Goal: Task Accomplishment & Management: Manage account settings

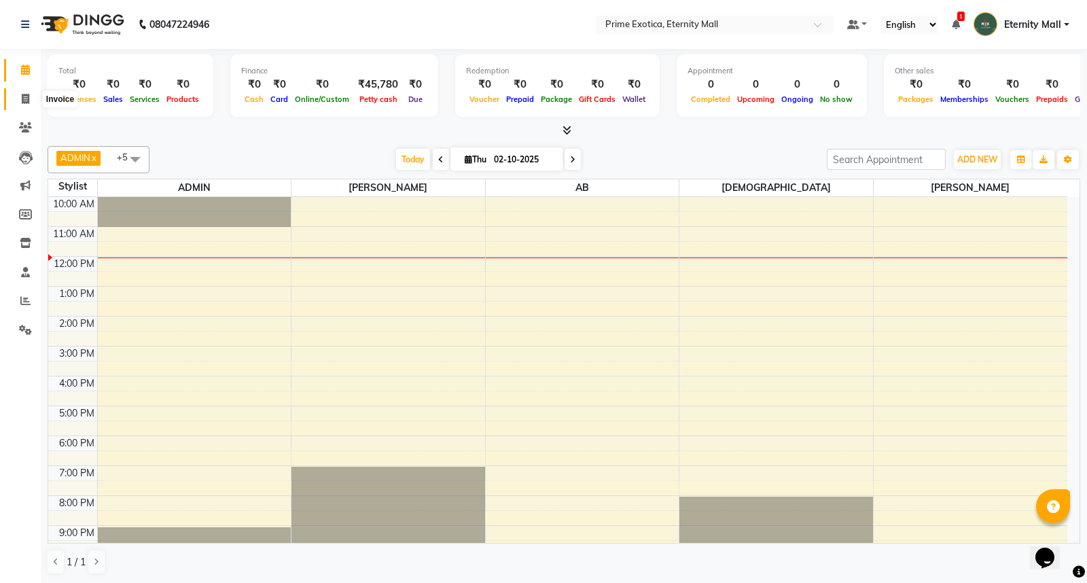
click at [27, 100] on icon at bounding box center [25, 99] width 7 height 10
select select "service"
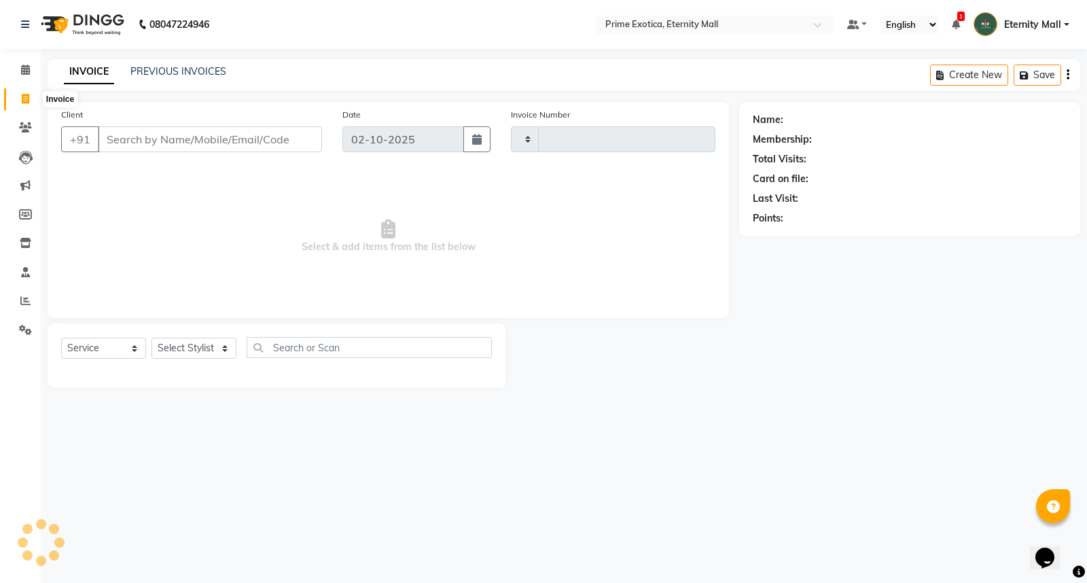
type input "3877"
select select "5774"
click at [16, 300] on span at bounding box center [26, 302] width 24 height 16
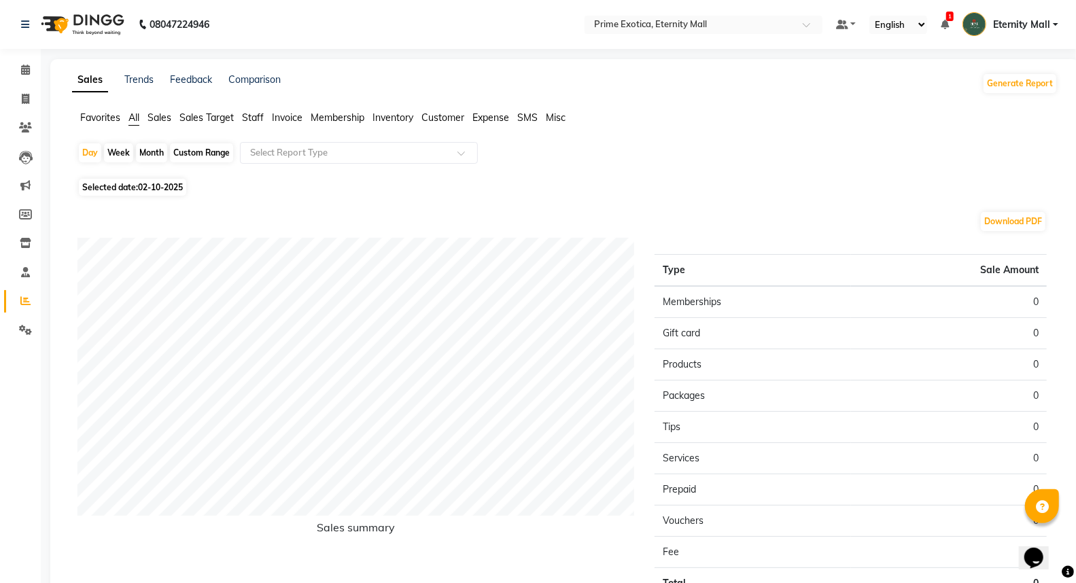
click at [116, 189] on span "Selected date: 02-10-2025" at bounding box center [132, 187] width 107 height 17
select select "10"
select select "2025"
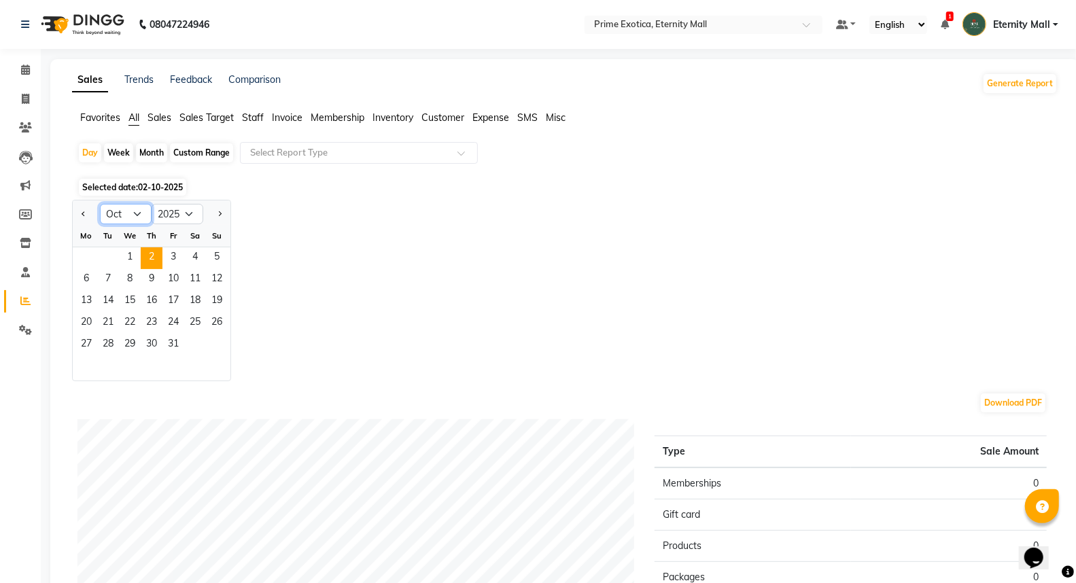
click at [139, 219] on select "Jan Feb Mar Apr May Jun Jul Aug Sep Oct Nov Dec" at bounding box center [126, 214] width 52 height 20
select select "9"
click at [100, 204] on select "Jan Feb Mar Apr May Jun Jul Aug Sep Oct Nov Dec" at bounding box center [126, 214] width 52 height 20
click at [80, 336] on span "29" at bounding box center [86, 345] width 22 height 22
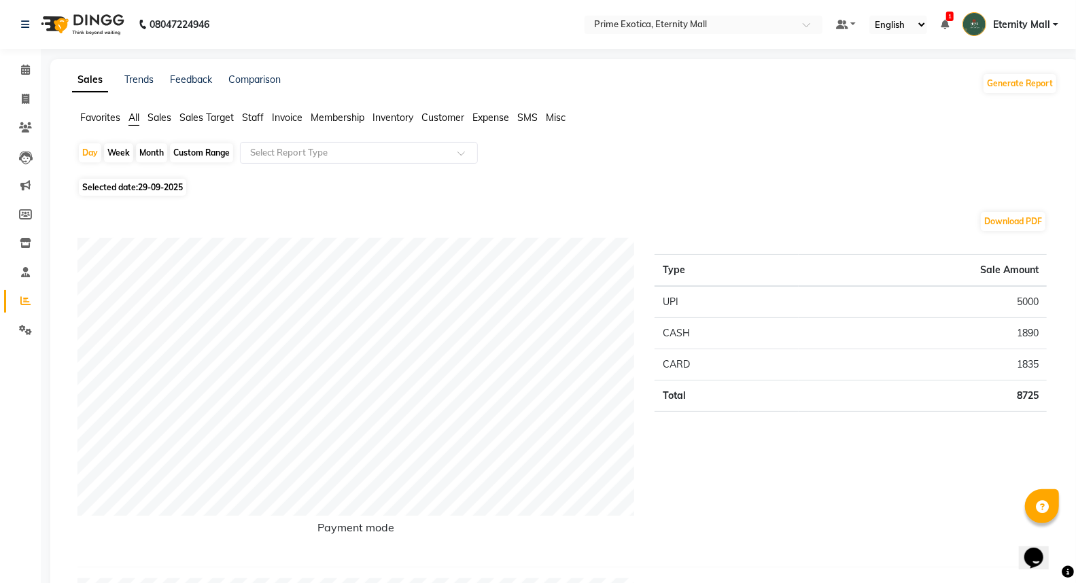
click at [261, 119] on span "Staff" at bounding box center [253, 117] width 22 height 12
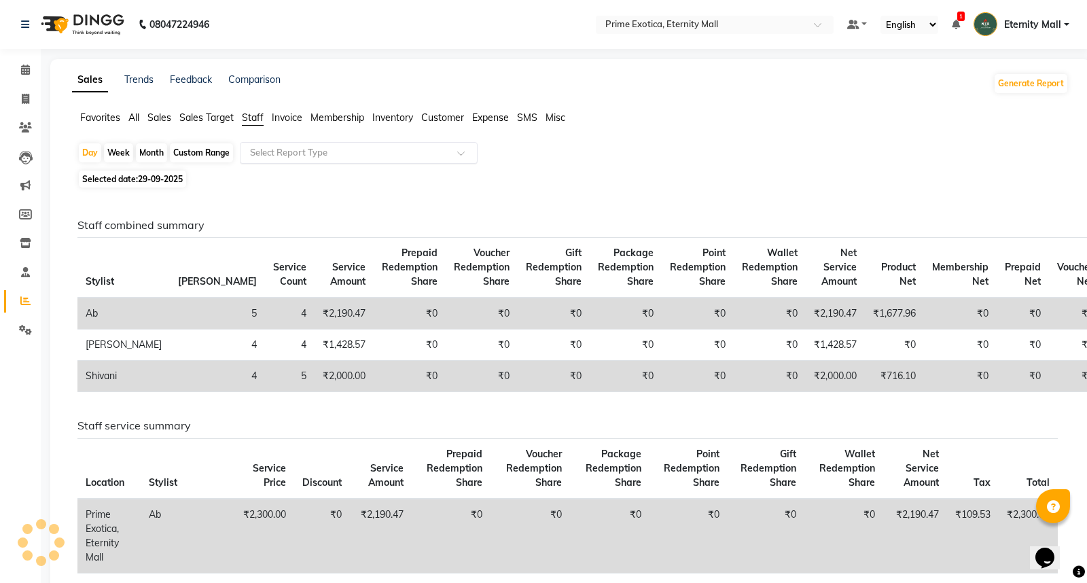
click at [286, 148] on input "text" at bounding box center [345, 153] width 196 height 14
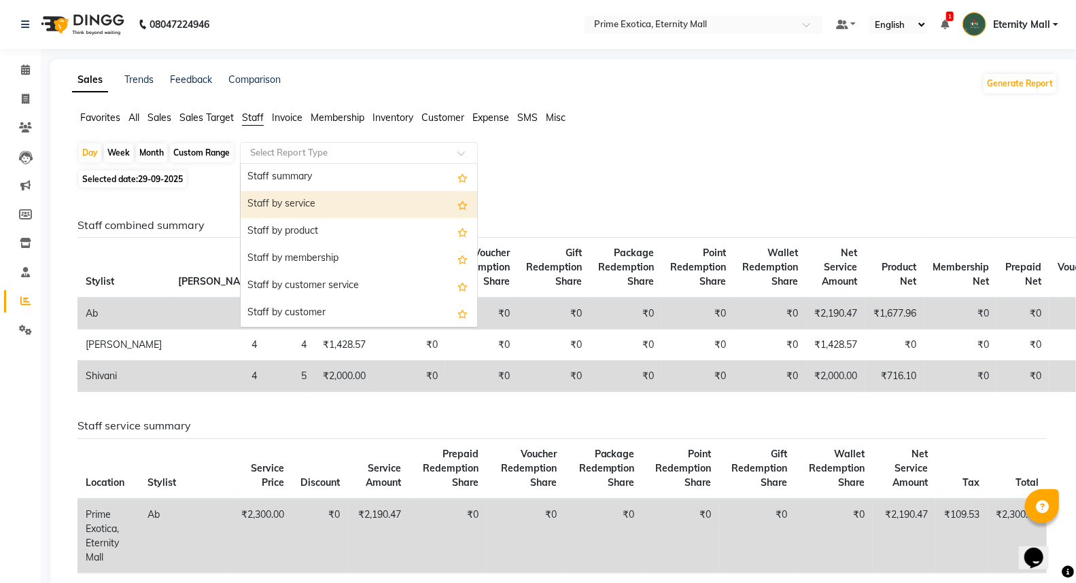
click at [293, 200] on div "Staff by service" at bounding box center [359, 204] width 236 height 27
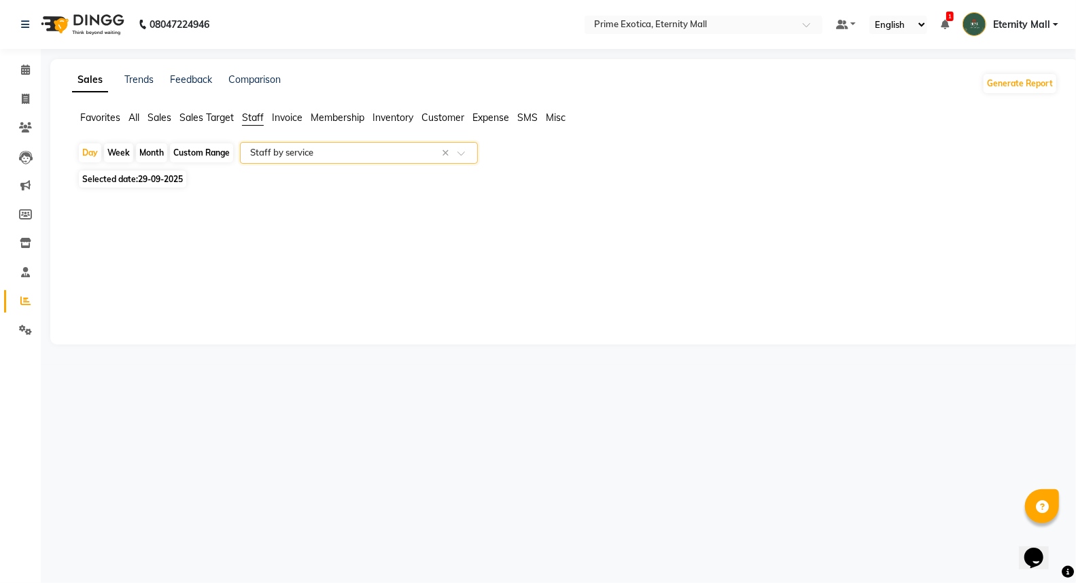
select select "filtered_report"
select select "csv"
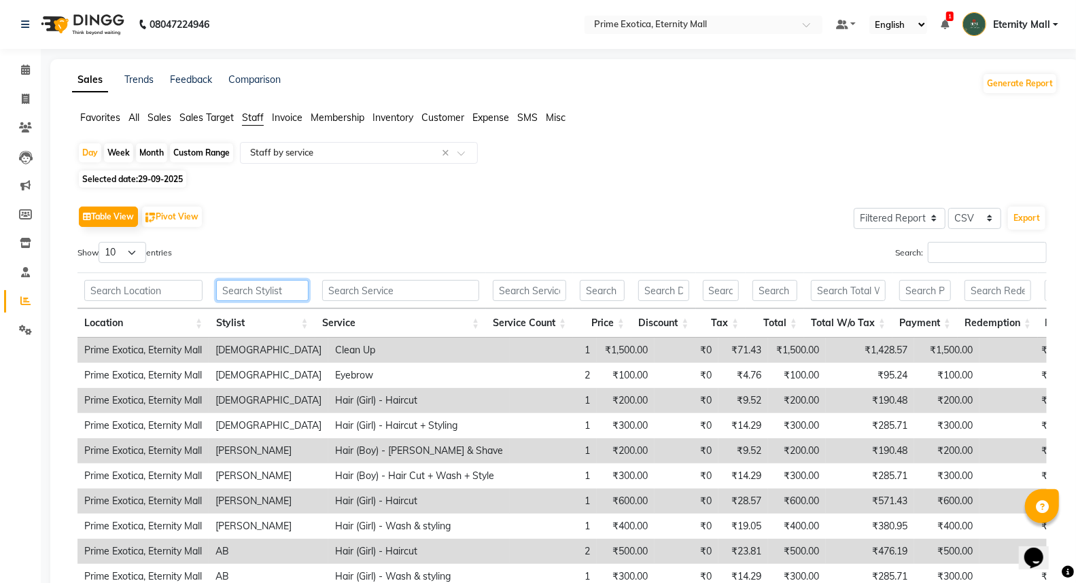
click at [270, 286] on input "text" at bounding box center [262, 290] width 92 height 21
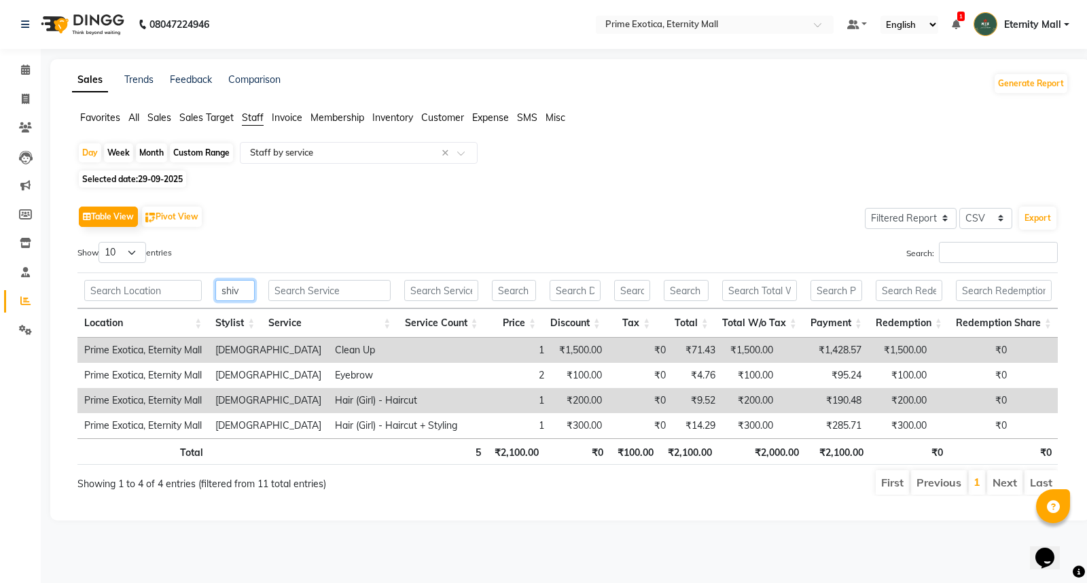
type input "shiv"
click at [151, 183] on span "29-09-2025" at bounding box center [160, 179] width 45 height 10
select select "9"
select select "2025"
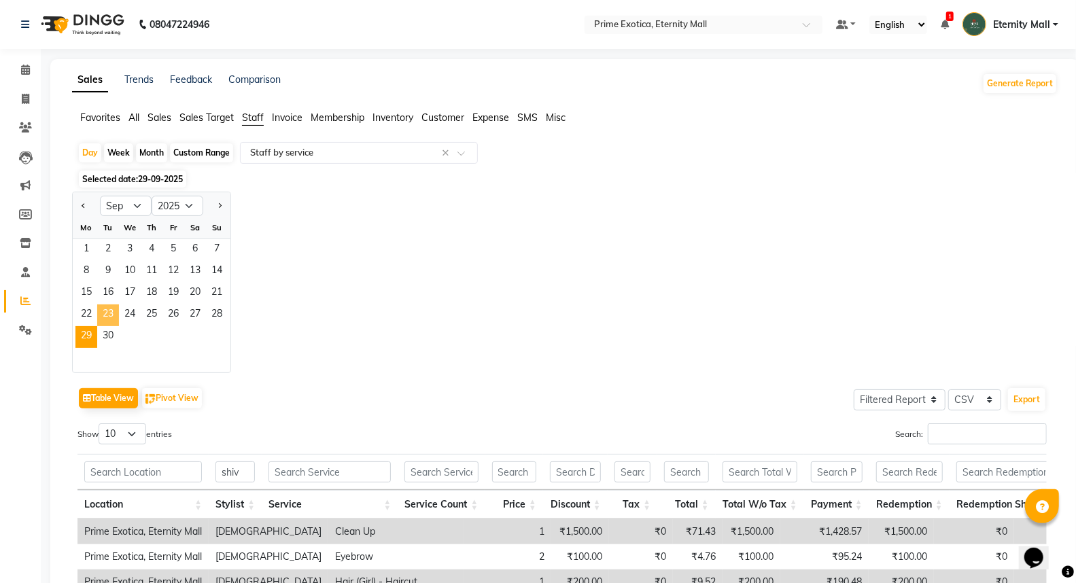
click at [111, 325] on span "23" at bounding box center [108, 315] width 22 height 22
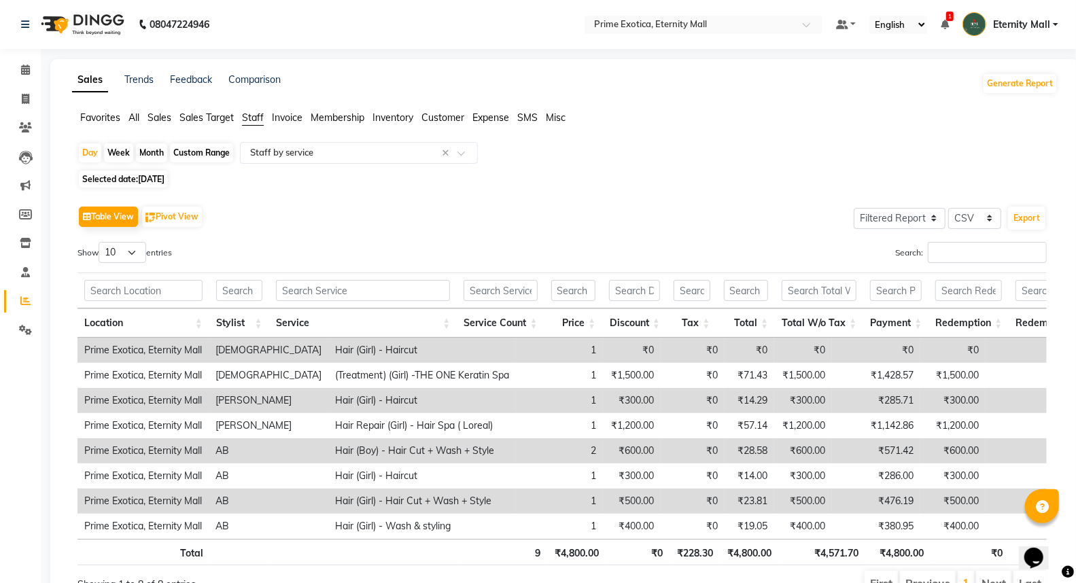
click at [164, 181] on span "23-09-2025" at bounding box center [151, 179] width 27 height 10
select select "9"
select select "2025"
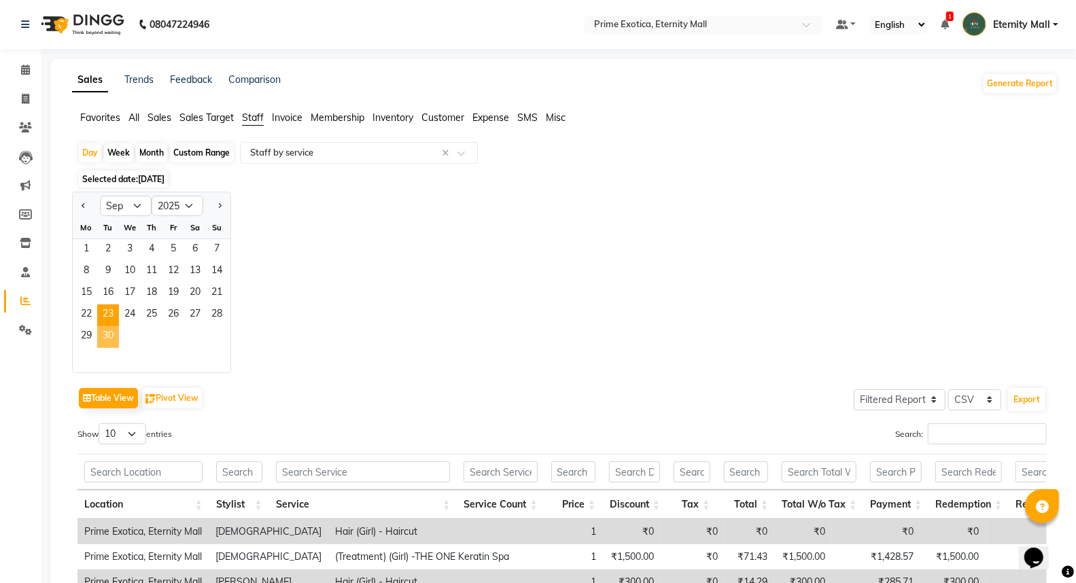
click at [110, 334] on span "30" at bounding box center [108, 337] width 22 height 22
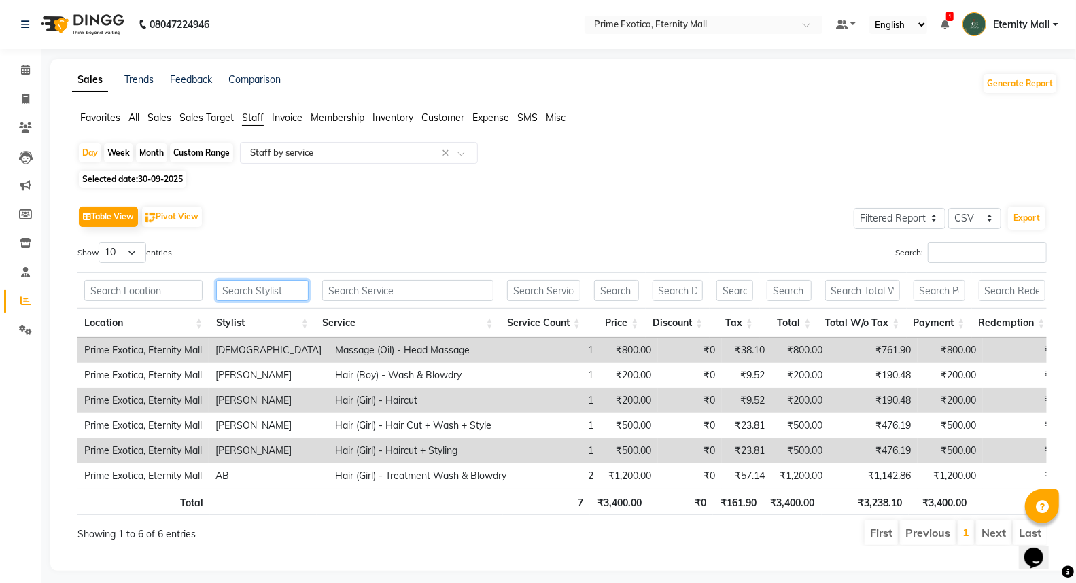
click at [276, 296] on input "text" at bounding box center [262, 290] width 92 height 21
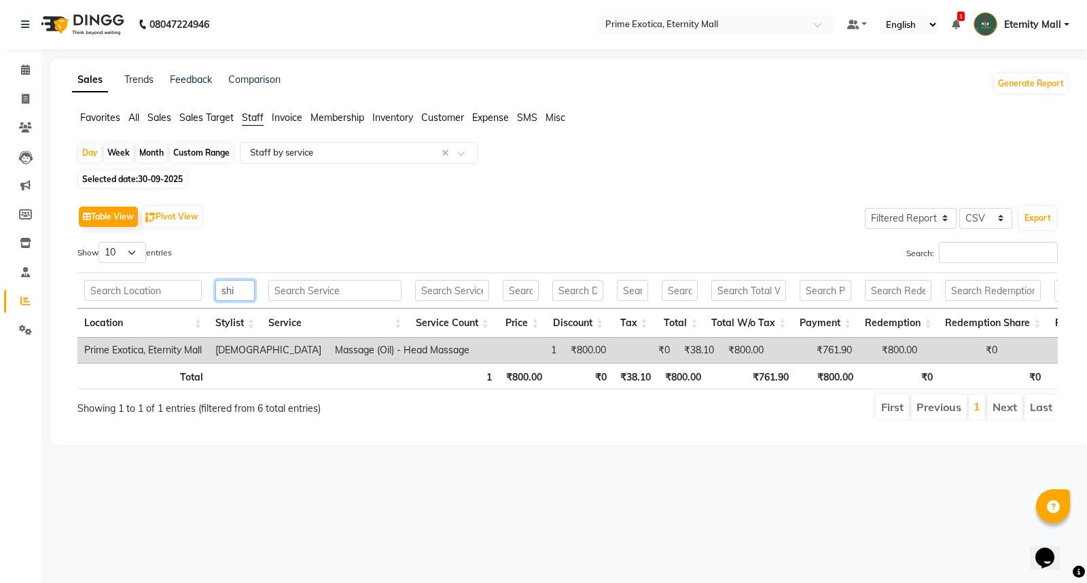
type input "shi"
click at [26, 69] on icon at bounding box center [25, 70] width 9 height 10
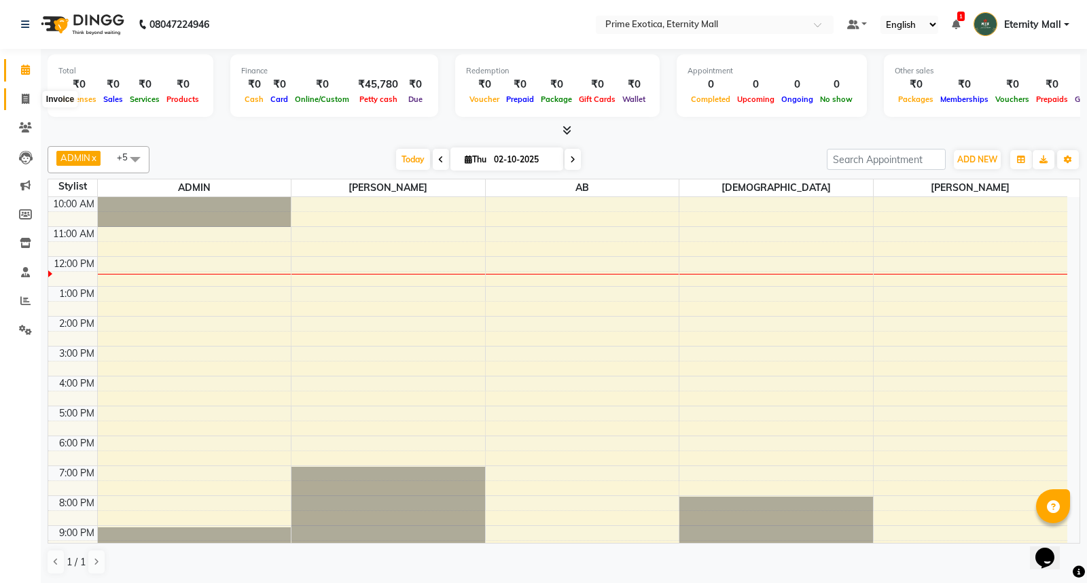
click at [18, 92] on span at bounding box center [26, 100] width 24 height 16
select select "service"
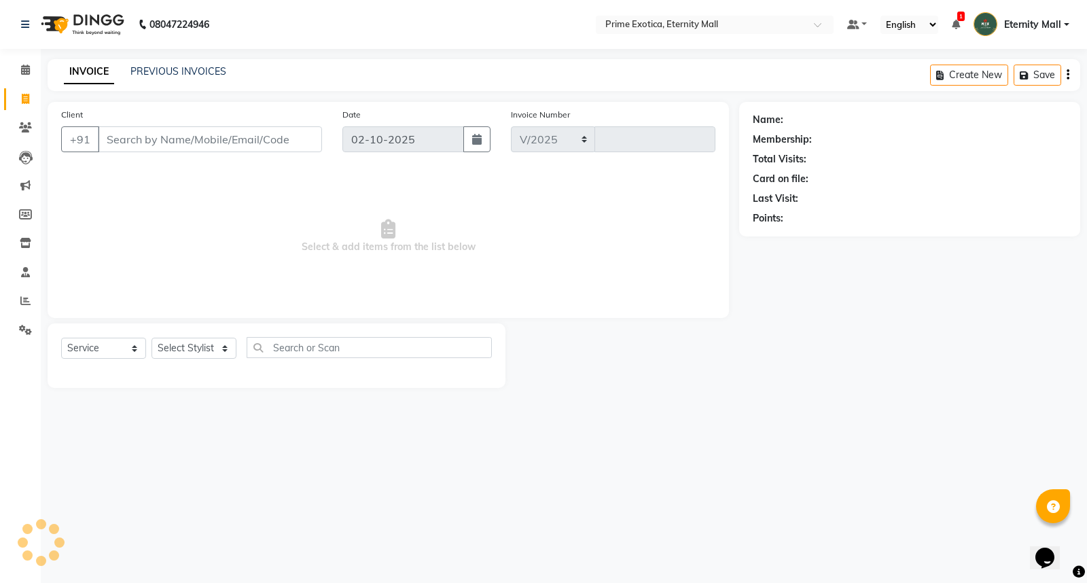
select select "5774"
type input "3877"
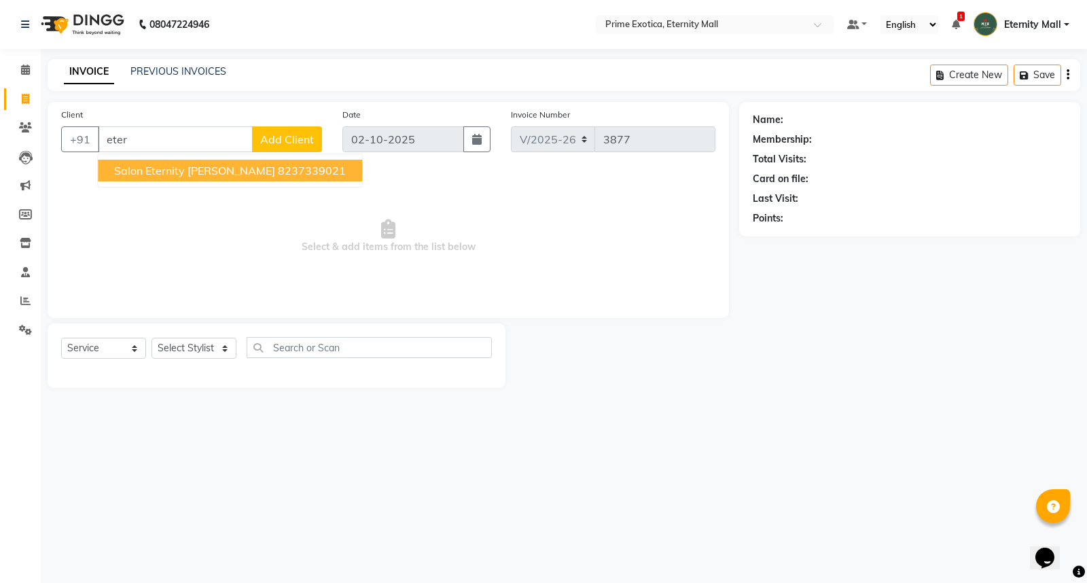
click at [205, 173] on span "Salon eternity burdi" at bounding box center [194, 171] width 161 height 14
type input "8237339021"
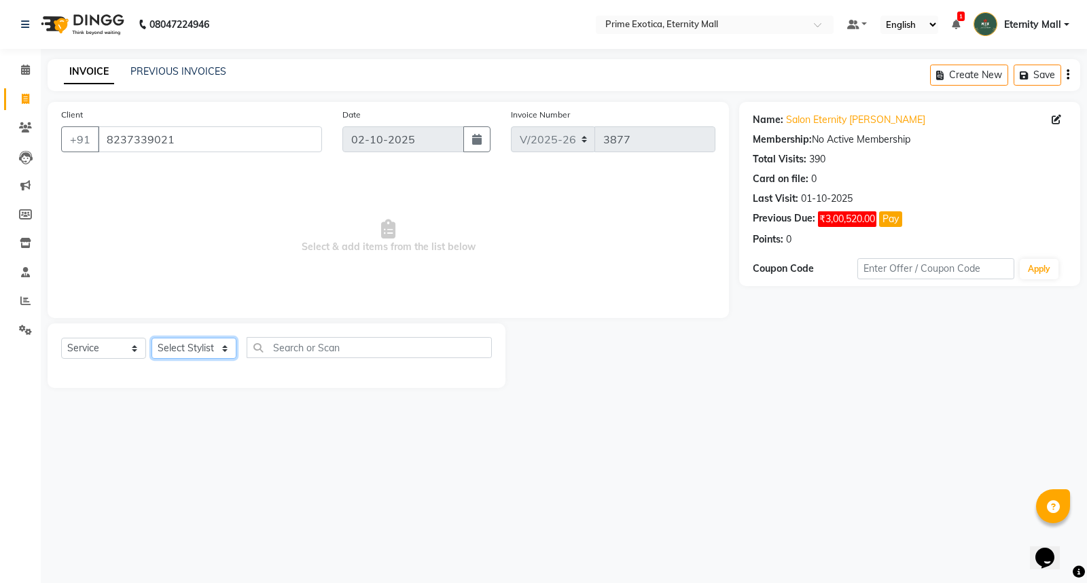
click at [229, 349] on select "Select Stylist AB ADMIN ajay vikram lakshane Isha [PERSON_NAME] [PERSON_NAME]" at bounding box center [194, 348] width 85 height 21
select select "36457"
click at [152, 338] on select "Select Stylist AB ADMIN ajay vikram lakshane Isha [PERSON_NAME] [PERSON_NAME]" at bounding box center [194, 348] width 85 height 21
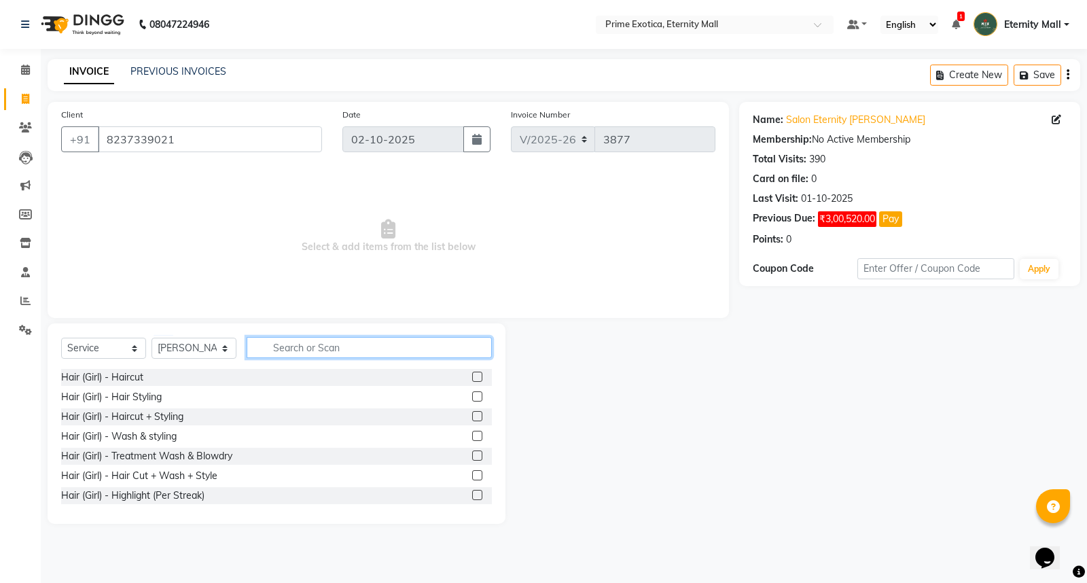
click at [294, 347] on input "text" at bounding box center [369, 347] width 245 height 21
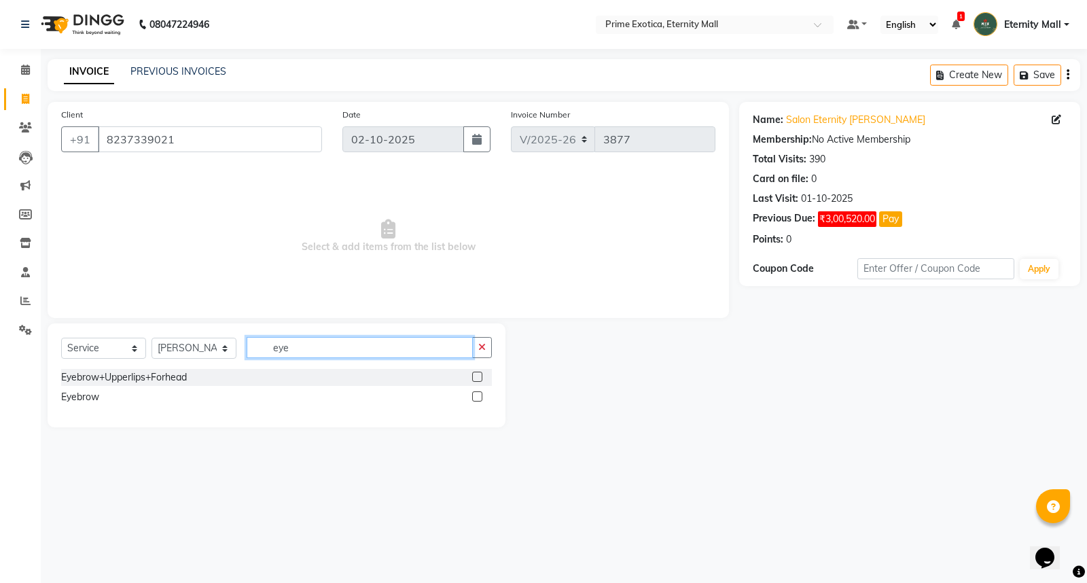
type input "eye"
drag, startPoint x: 474, startPoint y: 381, endPoint x: 495, endPoint y: 381, distance: 20.4
click at [476, 381] on label at bounding box center [477, 377] width 10 height 10
click at [476, 381] on input "checkbox" at bounding box center [476, 377] width 9 height 9
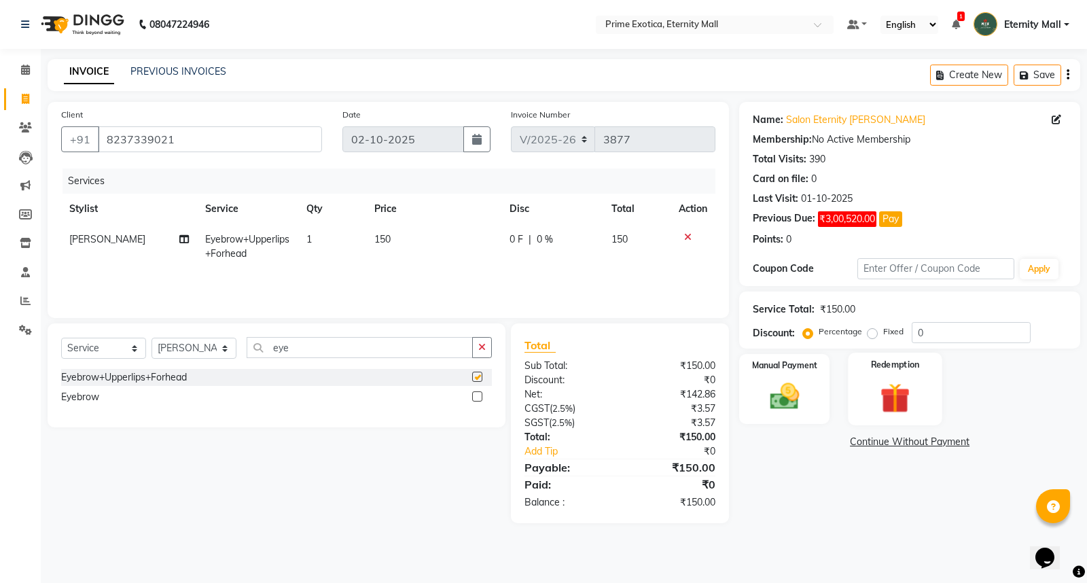
checkbox input "false"
click at [790, 386] on img at bounding box center [784, 396] width 49 height 35
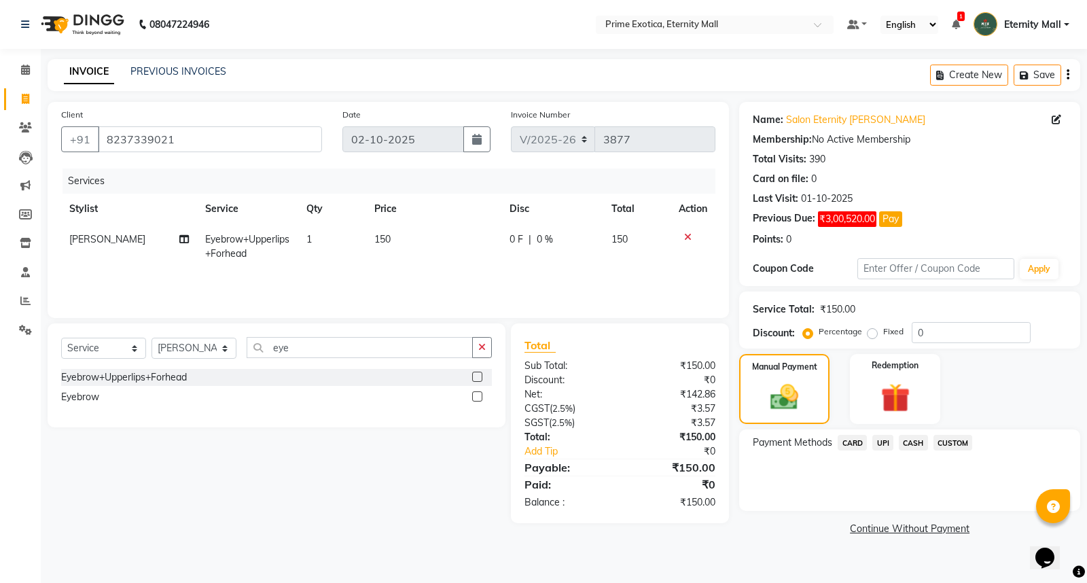
click at [854, 446] on span "CARD" at bounding box center [852, 443] width 29 height 16
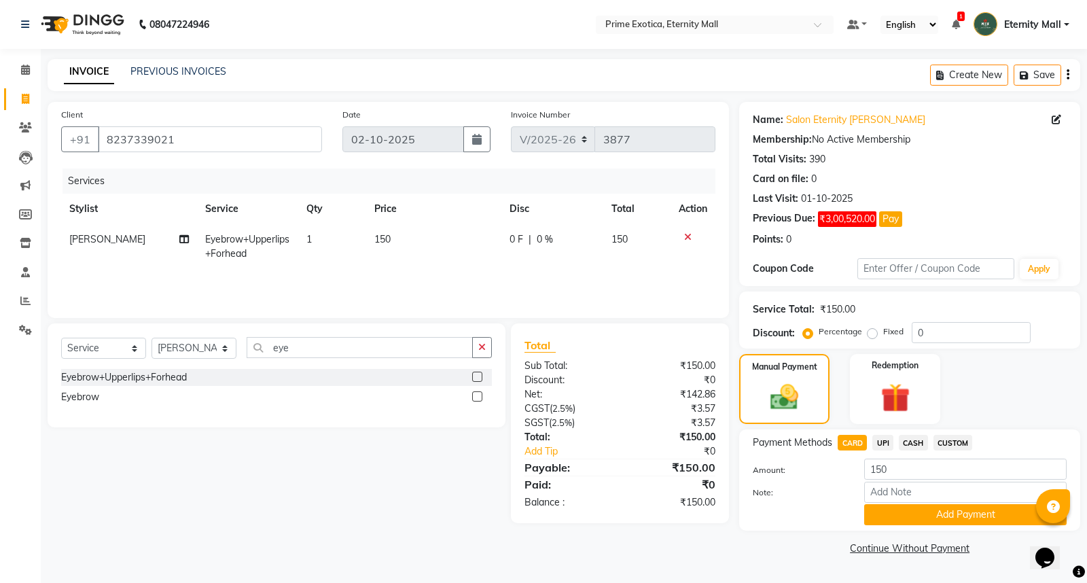
click at [911, 436] on span "CASH" at bounding box center [913, 443] width 29 height 16
click at [941, 525] on button "Add Payment" at bounding box center [965, 514] width 202 height 21
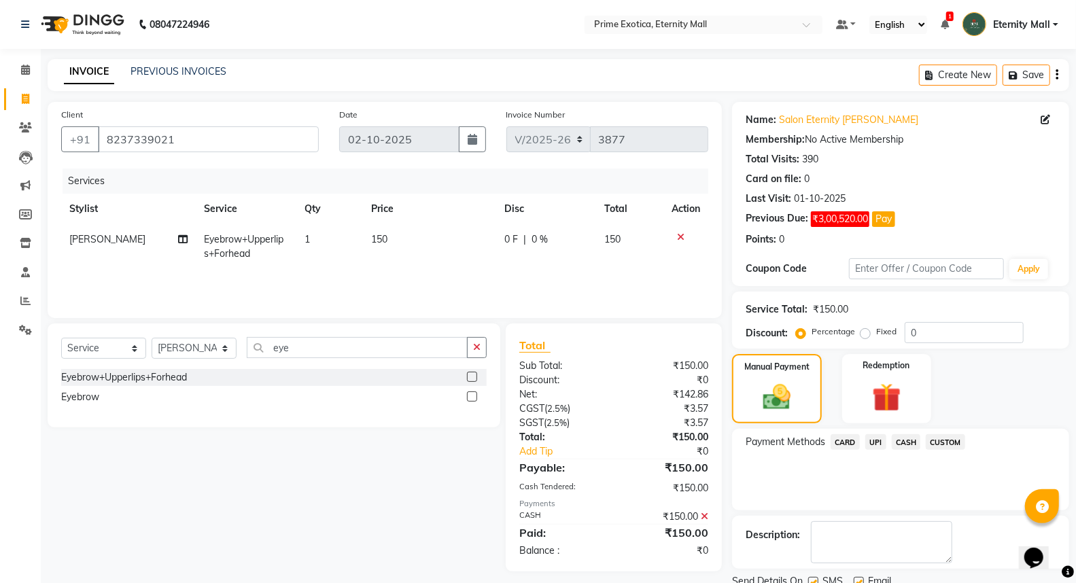
scroll to position [52, 0]
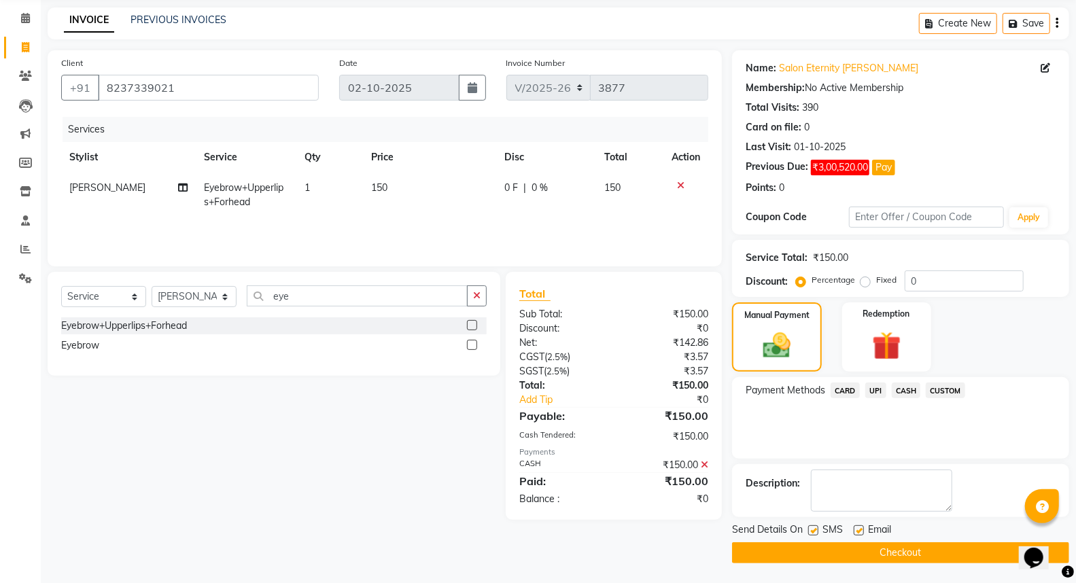
click at [811, 528] on label at bounding box center [813, 530] width 10 height 10
click at [811, 528] on input "checkbox" at bounding box center [812, 531] width 9 height 9
checkbox input "false"
click at [857, 530] on label at bounding box center [858, 530] width 10 height 10
click at [857, 530] on input "checkbox" at bounding box center [857, 531] width 9 height 9
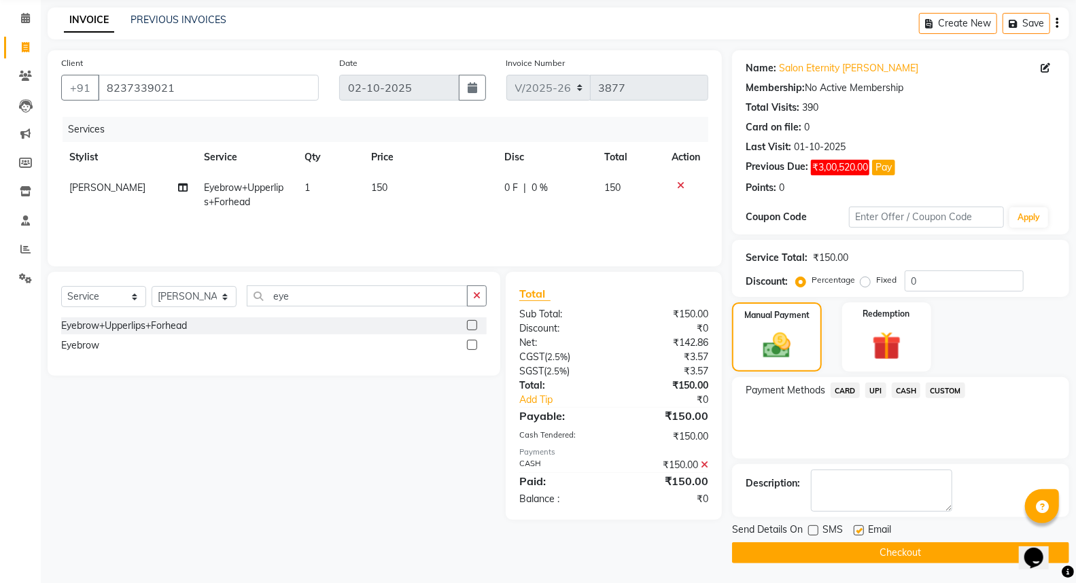
checkbox input "false"
click at [862, 544] on button "Checkout" at bounding box center [900, 552] width 337 height 21
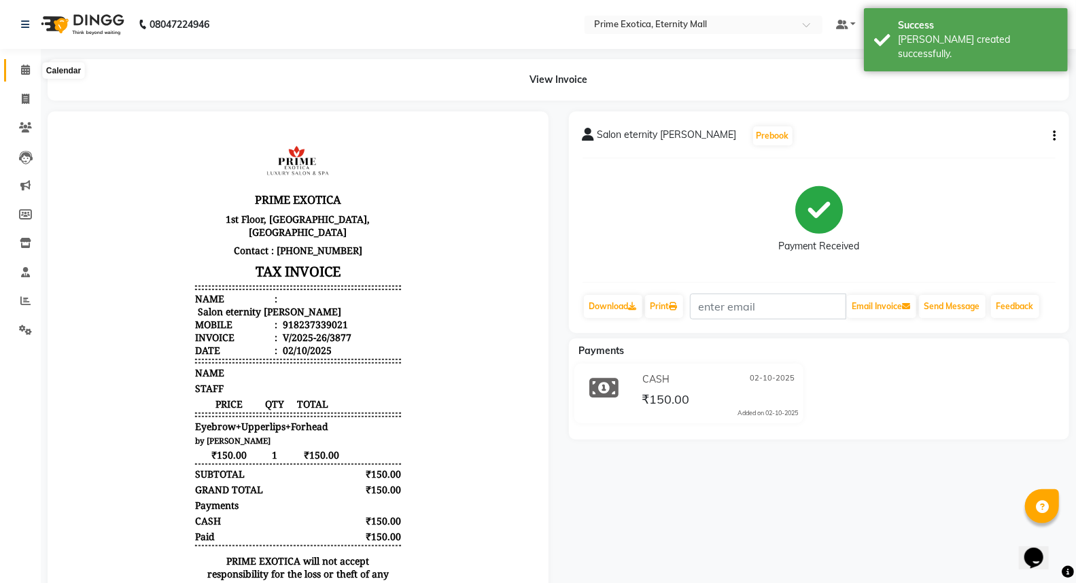
click at [24, 72] on icon at bounding box center [25, 70] width 9 height 10
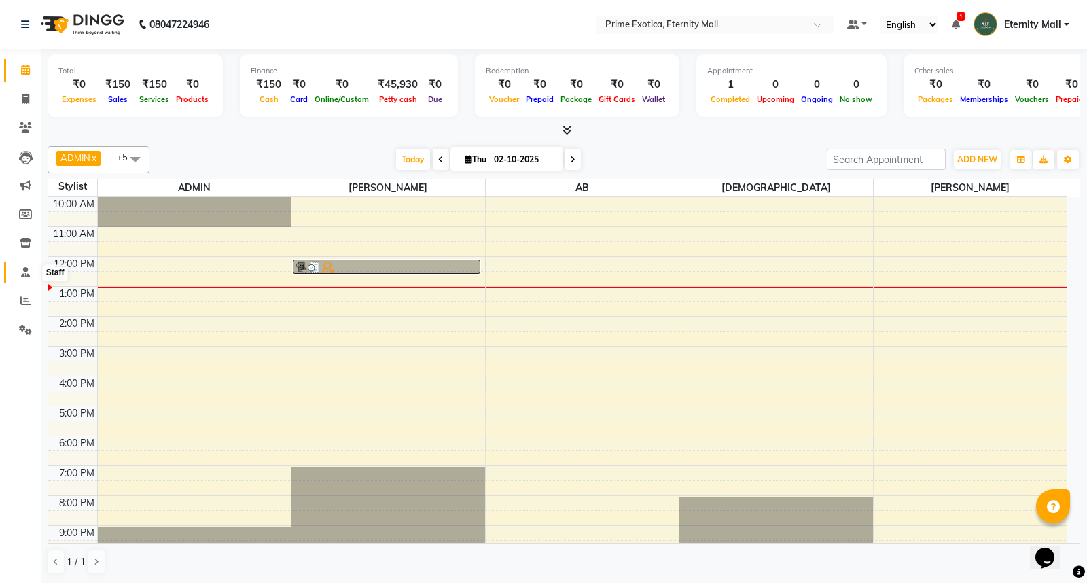
click at [21, 272] on icon at bounding box center [25, 272] width 9 height 10
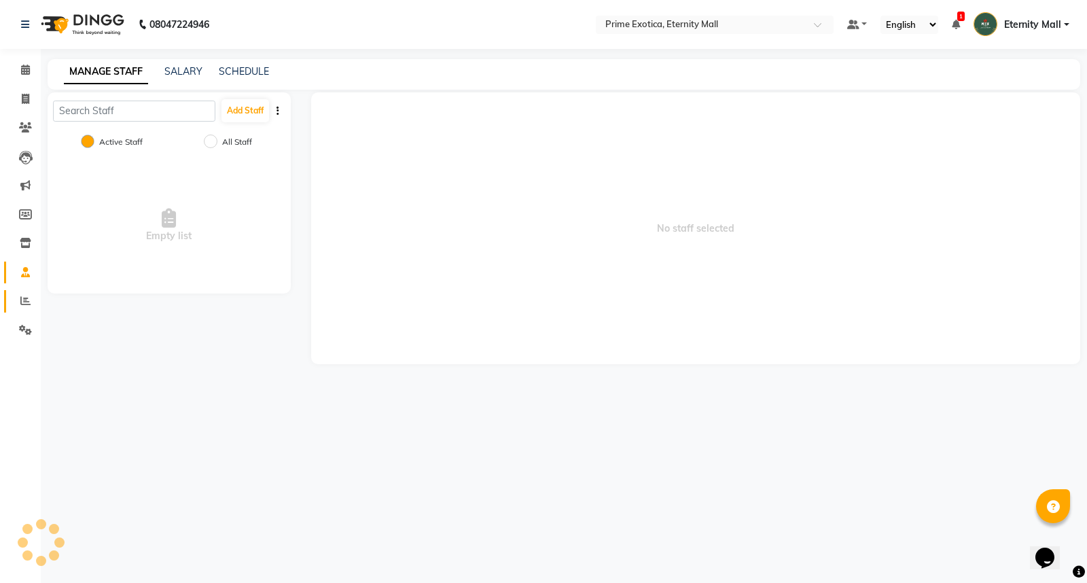
click at [24, 294] on span at bounding box center [26, 302] width 24 height 16
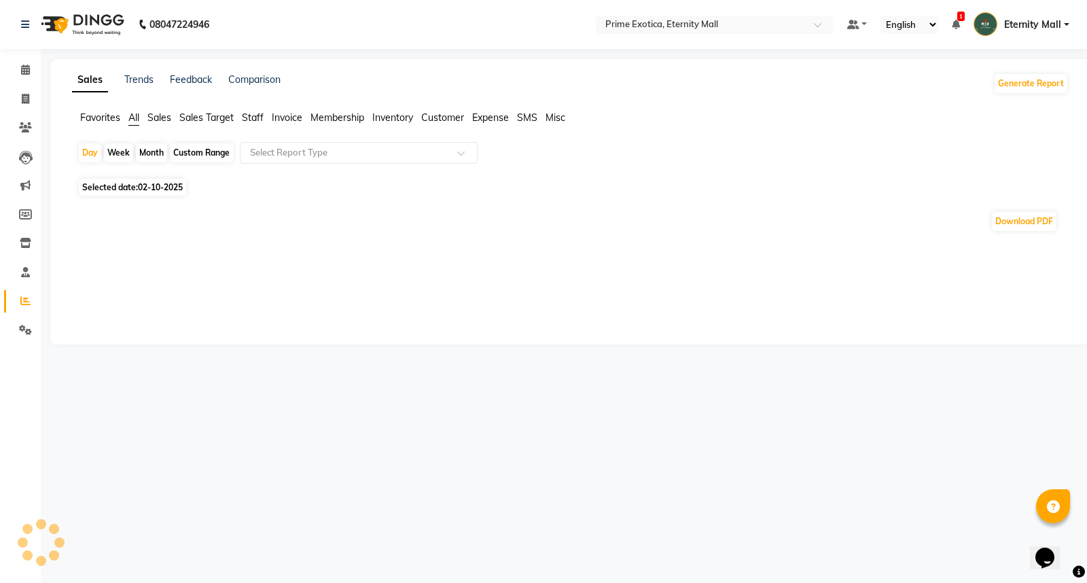
click at [98, 187] on span "Selected date: 02-10-2025" at bounding box center [132, 187] width 107 height 17
select select "10"
select select "2025"
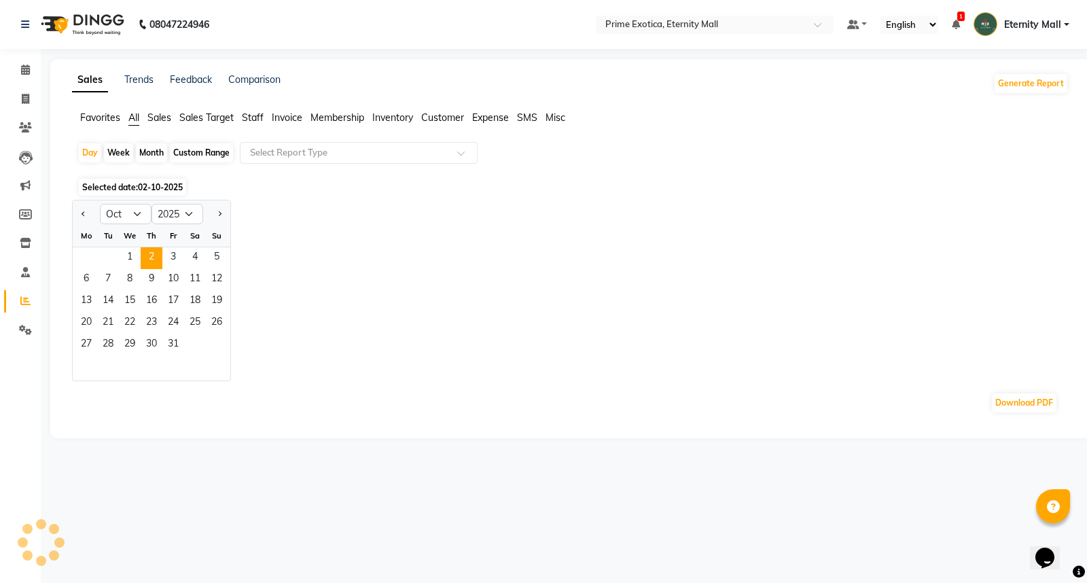
click at [143, 154] on div "Month" at bounding box center [151, 152] width 31 height 19
select select "10"
select select "2025"
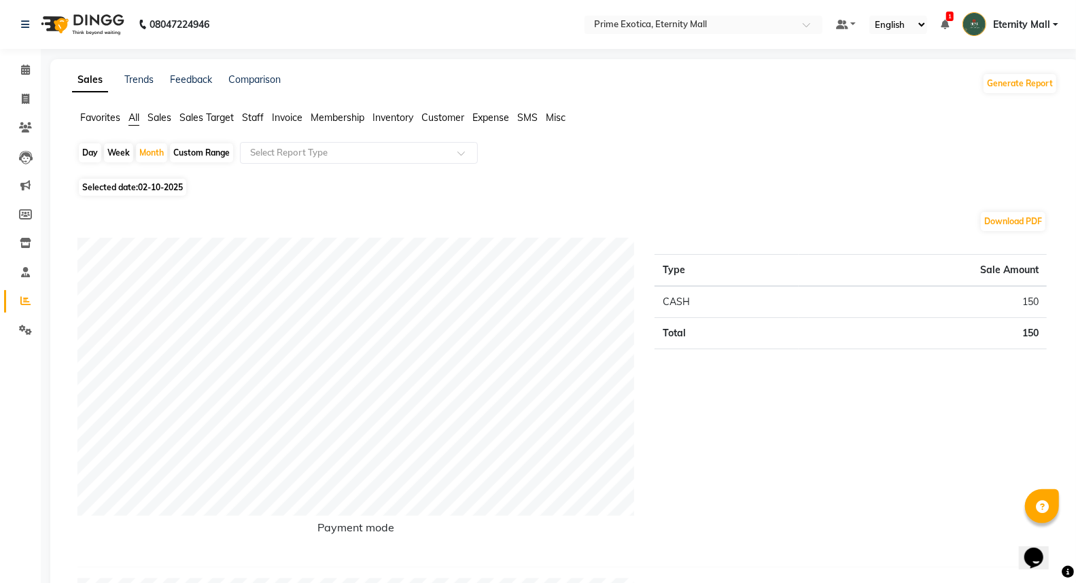
click at [141, 188] on span "02-10-2025" at bounding box center [160, 187] width 45 height 10
select select "10"
select select "2025"
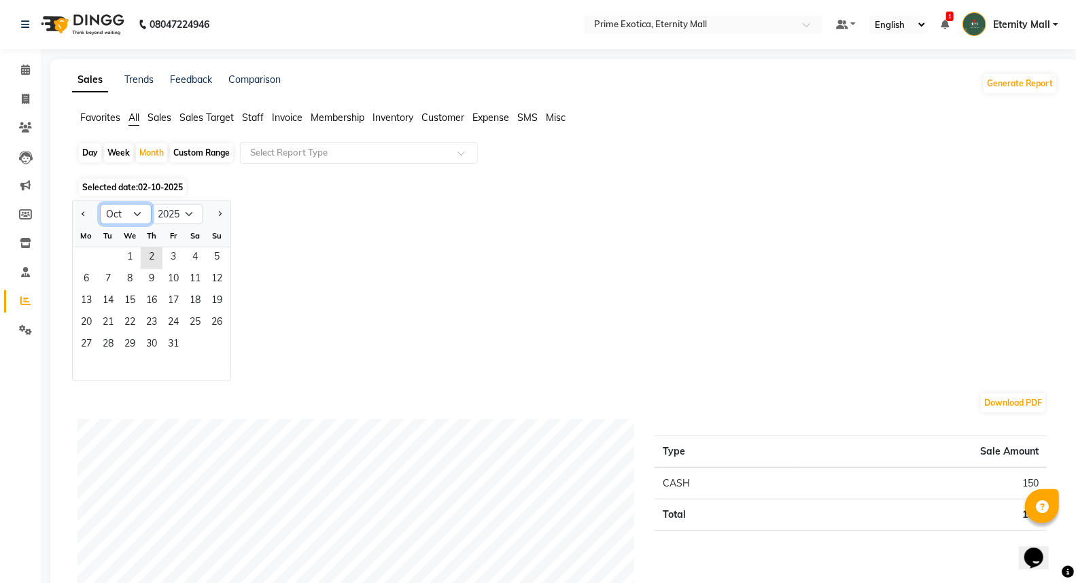
click at [133, 209] on select "Jan Feb Mar Apr May Jun Jul Aug Sep Oct Nov Dec" at bounding box center [126, 214] width 52 height 20
select select "9"
click at [100, 204] on select "Jan Feb Mar Apr May Jun Jul Aug Sep Oct Nov Dec" at bounding box center [126, 214] width 52 height 20
click at [88, 259] on span "1" at bounding box center [86, 258] width 22 height 22
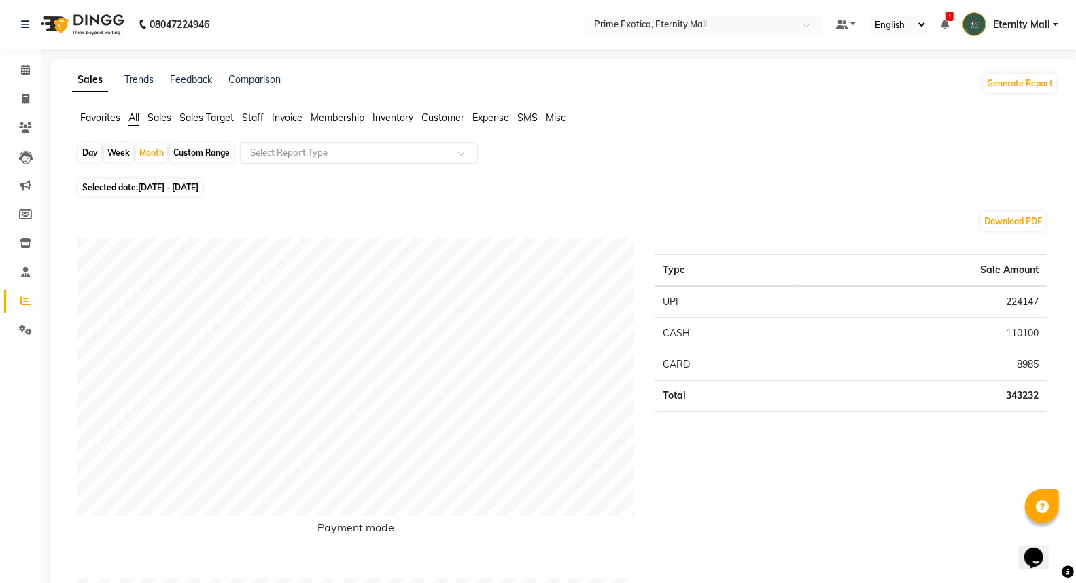
click at [260, 116] on span "Staff" at bounding box center [253, 117] width 22 height 12
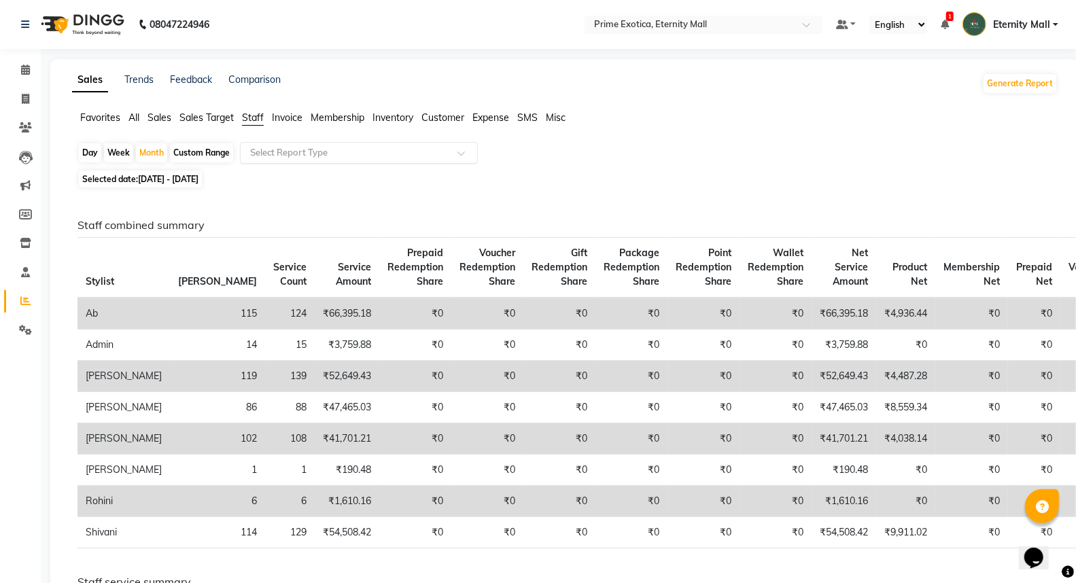
click at [268, 157] on input "text" at bounding box center [345, 153] width 196 height 14
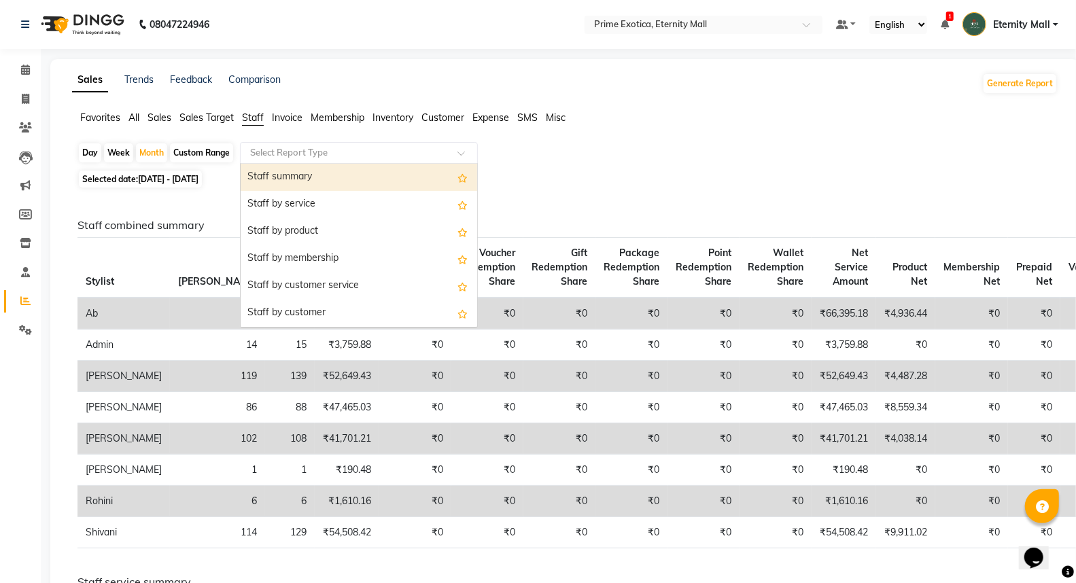
click at [275, 185] on div "Staff summary" at bounding box center [359, 177] width 236 height 27
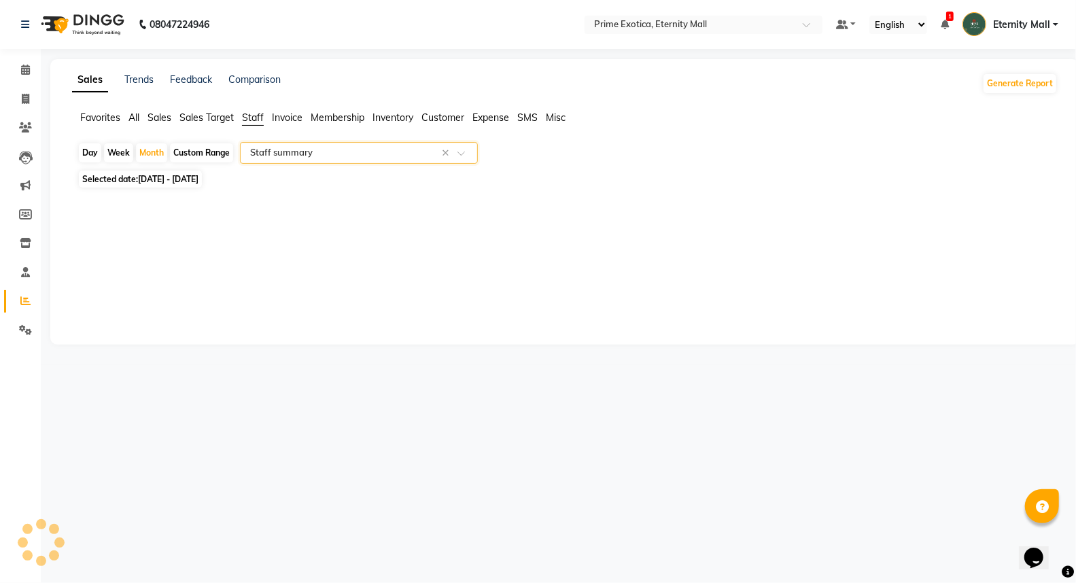
select select "filtered_report"
select select "csv"
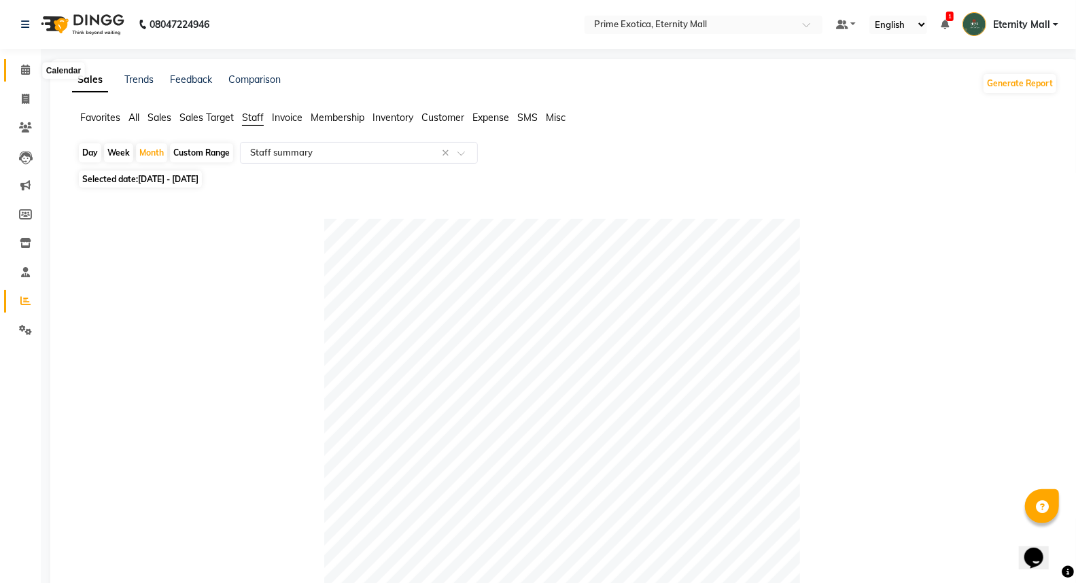
click at [25, 66] on icon at bounding box center [25, 70] width 9 height 10
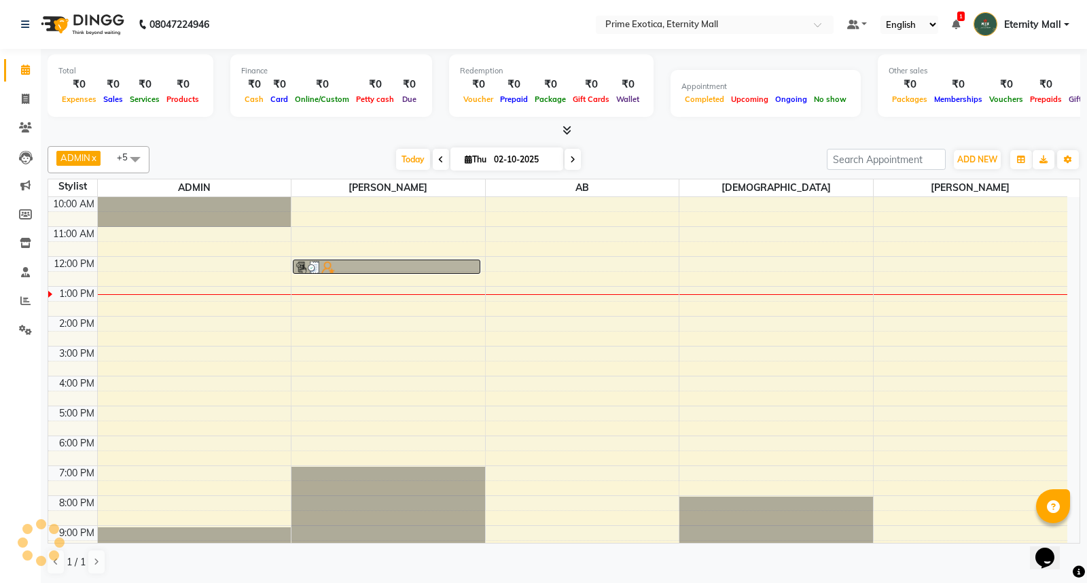
click at [568, 134] on icon at bounding box center [567, 130] width 9 height 10
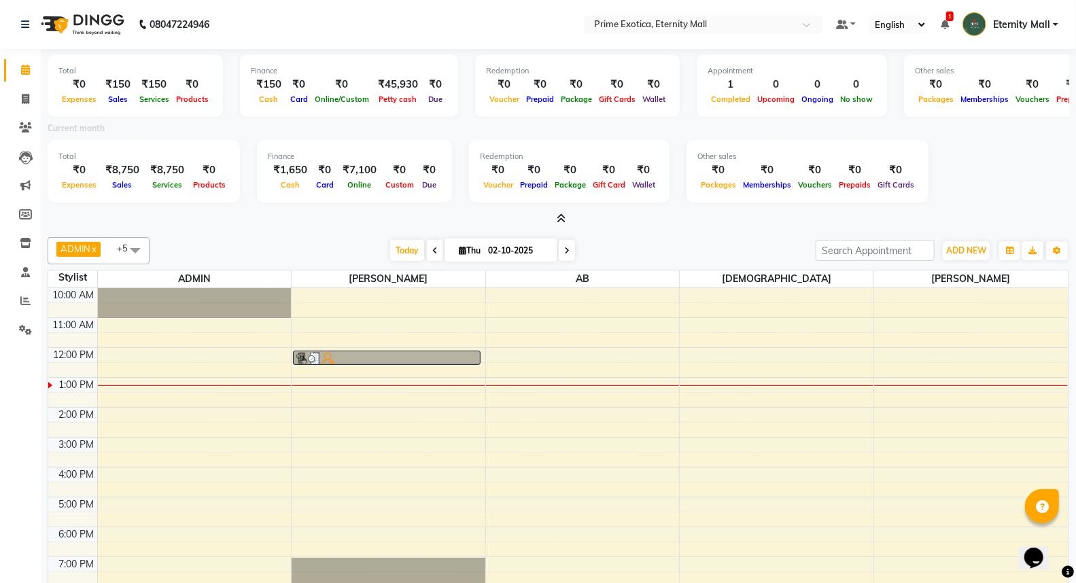
click at [558, 216] on icon at bounding box center [561, 218] width 9 height 10
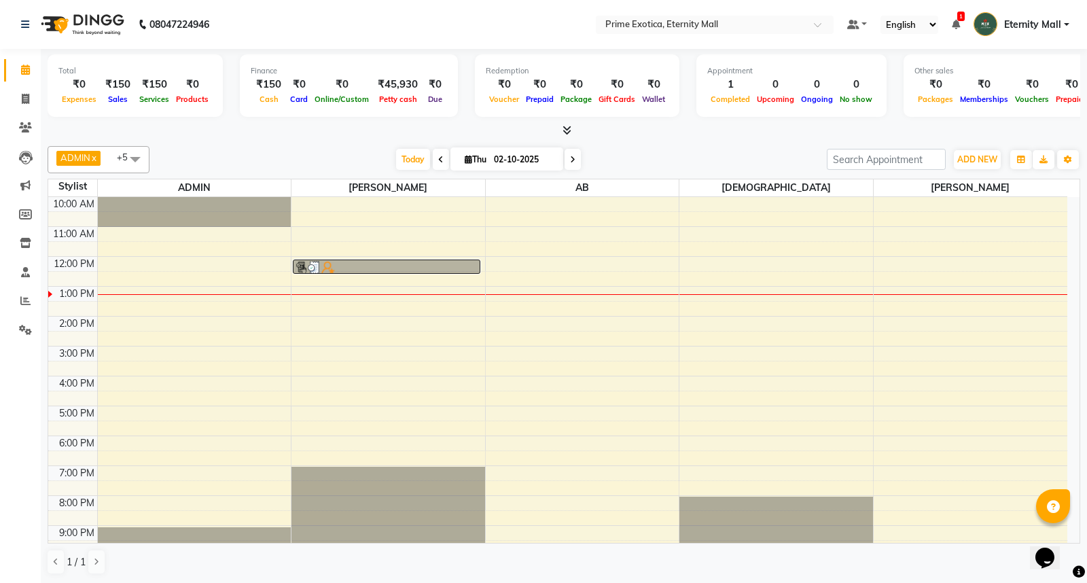
click at [563, 134] on icon at bounding box center [567, 130] width 9 height 10
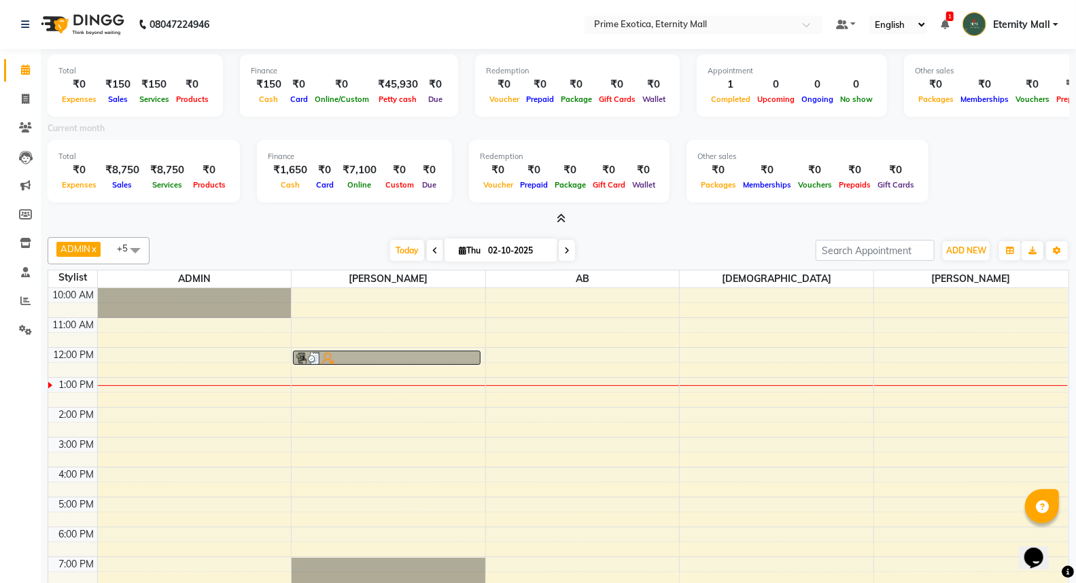
click at [562, 216] on icon at bounding box center [561, 218] width 9 height 10
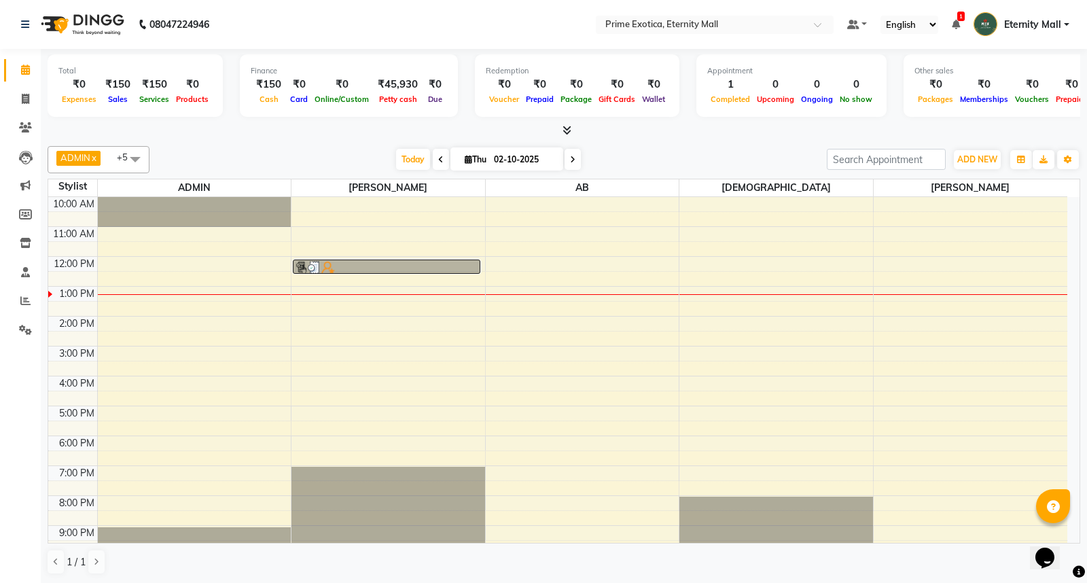
click at [571, 134] on div at bounding box center [564, 131] width 1033 height 14
click at [565, 131] on icon at bounding box center [567, 130] width 9 height 10
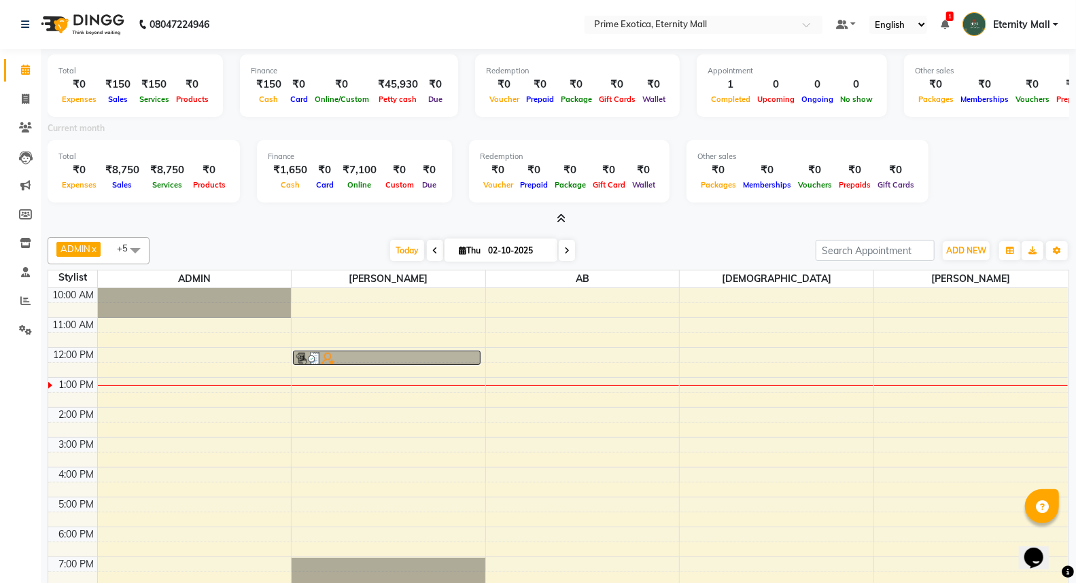
click at [555, 216] on span at bounding box center [558, 219] width 14 height 14
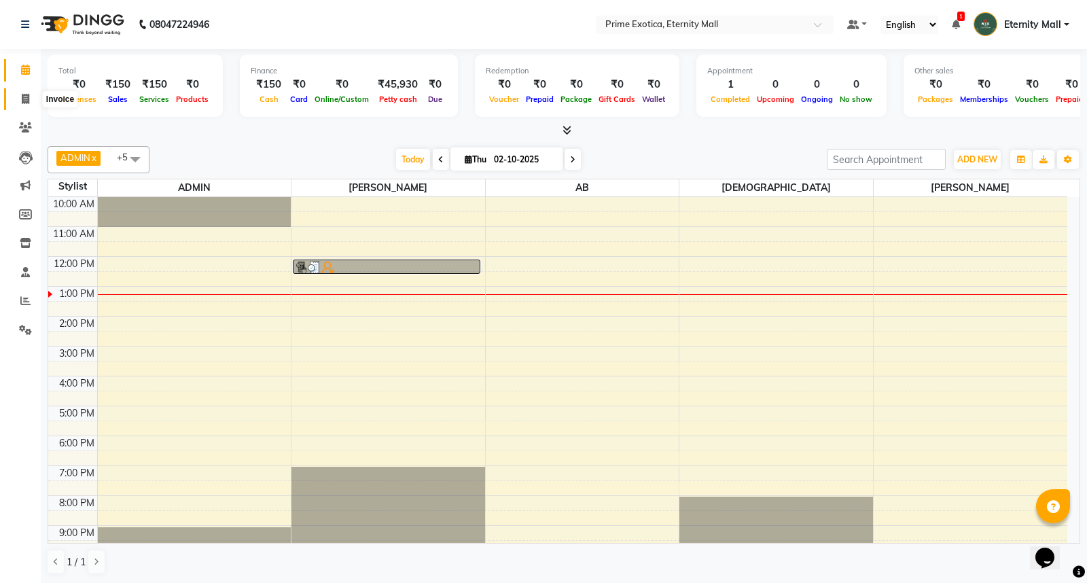
click at [31, 96] on span at bounding box center [26, 100] width 24 height 16
select select "service"
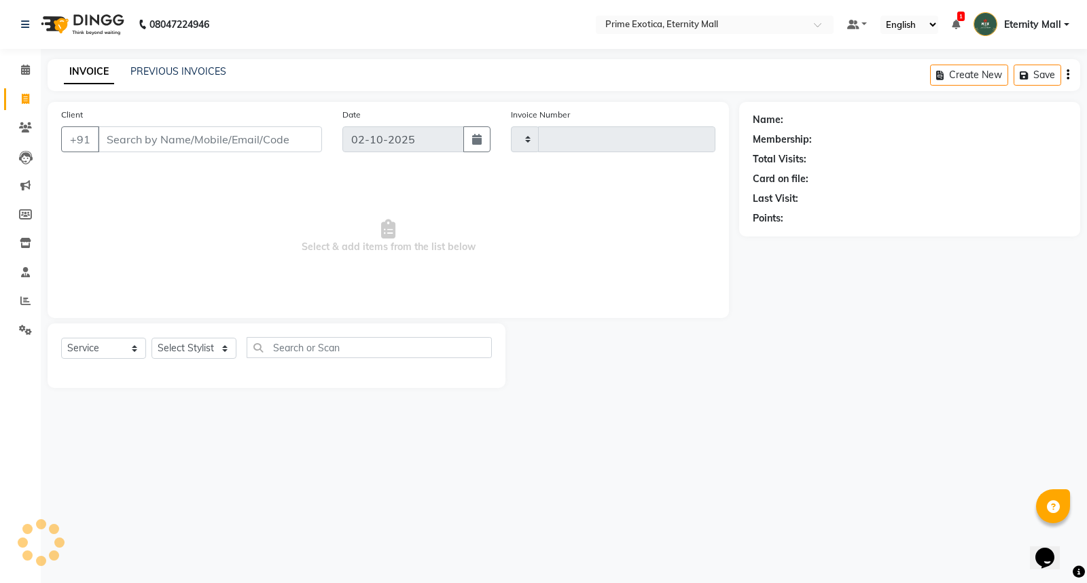
type input "3878"
select select "5774"
click at [205, 340] on select "Select Stylist AB ADMIN ajay vikram lakshane Isha [PERSON_NAME] [PERSON_NAME]" at bounding box center [194, 348] width 85 height 21
select select "36457"
click at [152, 338] on select "Select Stylist AB ADMIN ajay vikram lakshane Isha [PERSON_NAME] [PERSON_NAME]" at bounding box center [194, 348] width 85 height 21
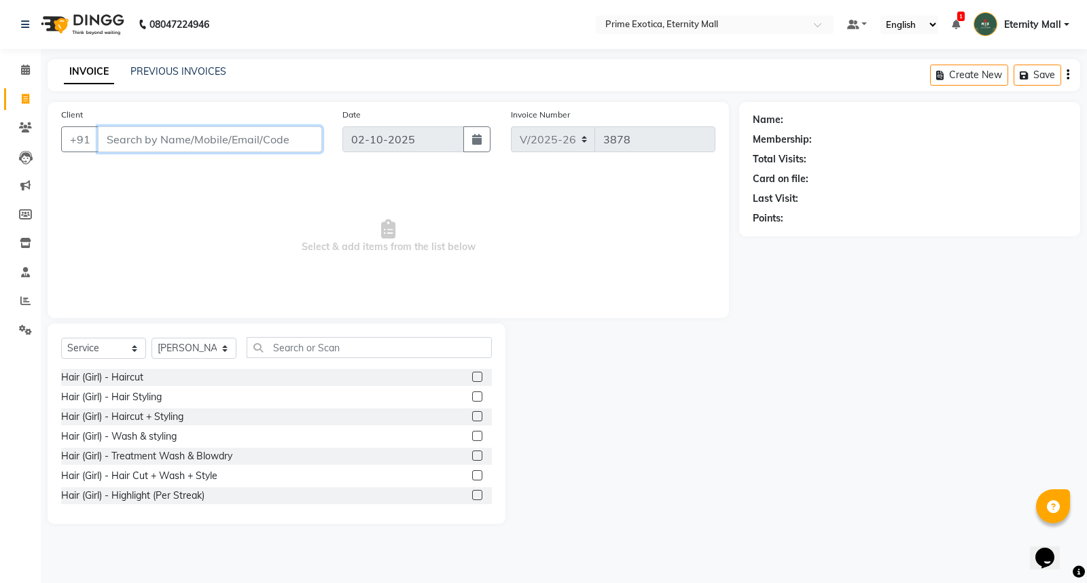
click at [178, 134] on input "Client" at bounding box center [210, 139] width 224 height 26
type input "9753210889"
click at [311, 149] on button "Add Client" at bounding box center [287, 139] width 70 height 26
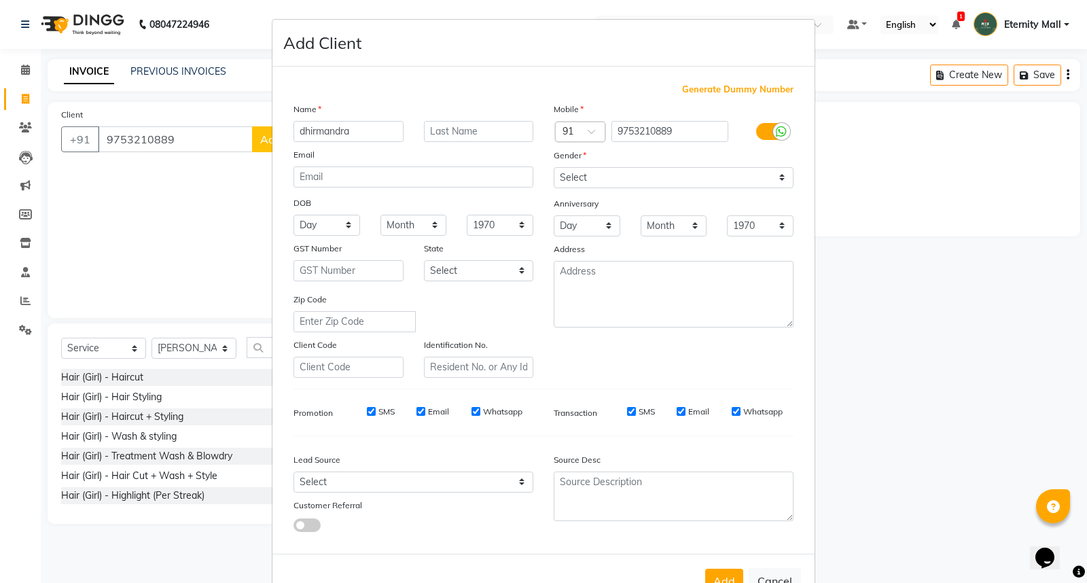
type input "dhirmandra"
click at [605, 180] on select "Select Male Female Other Prefer Not To Say" at bounding box center [674, 177] width 240 height 21
select select "male"
click at [554, 167] on select "Select Male Female Other Prefer Not To Say" at bounding box center [674, 177] width 240 height 21
click at [715, 569] on button "Add" at bounding box center [724, 581] width 38 height 24
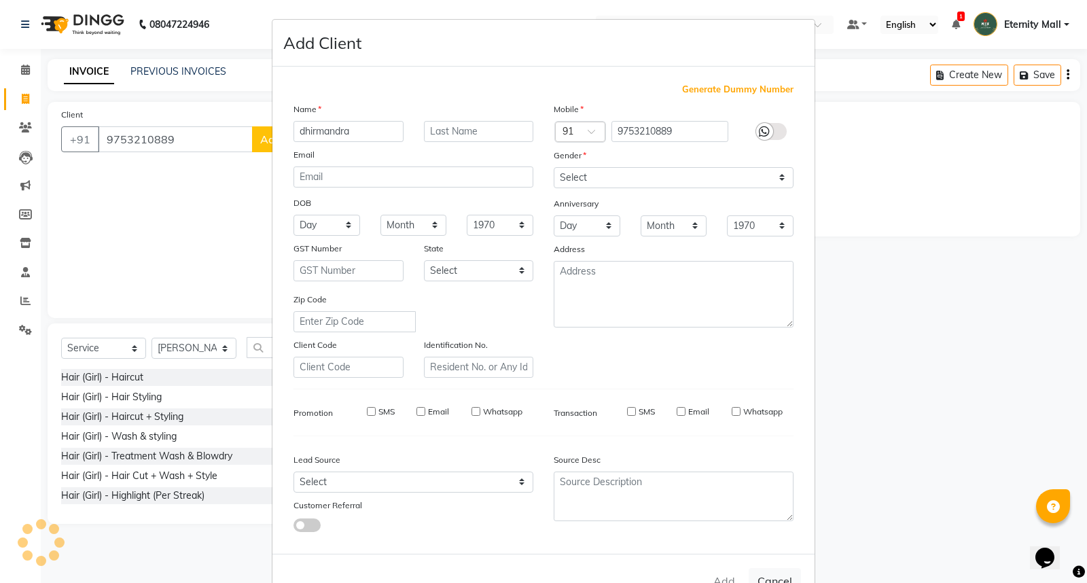
select select
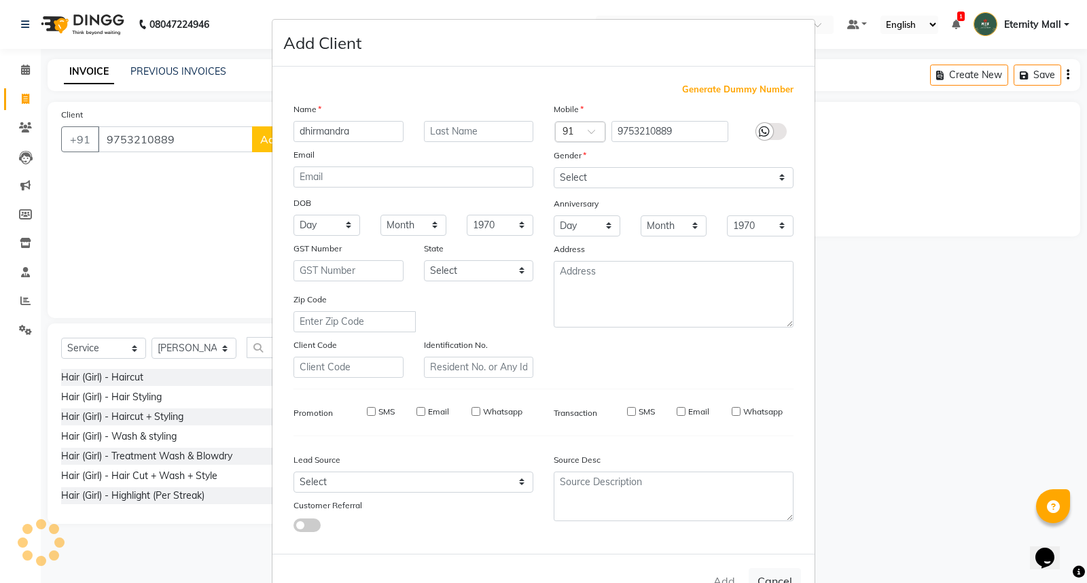
select select
checkbox input "false"
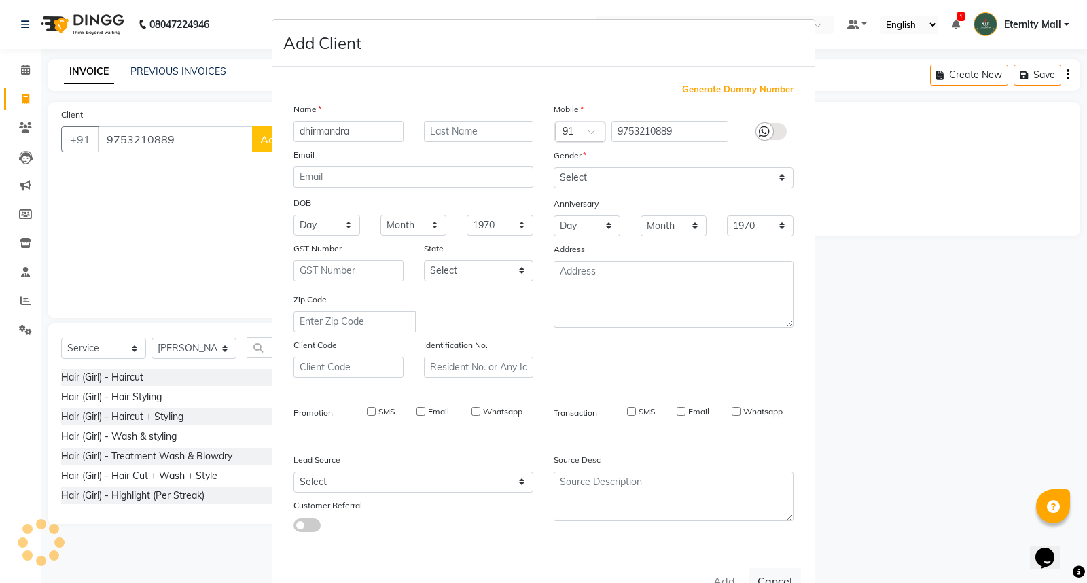
checkbox input "false"
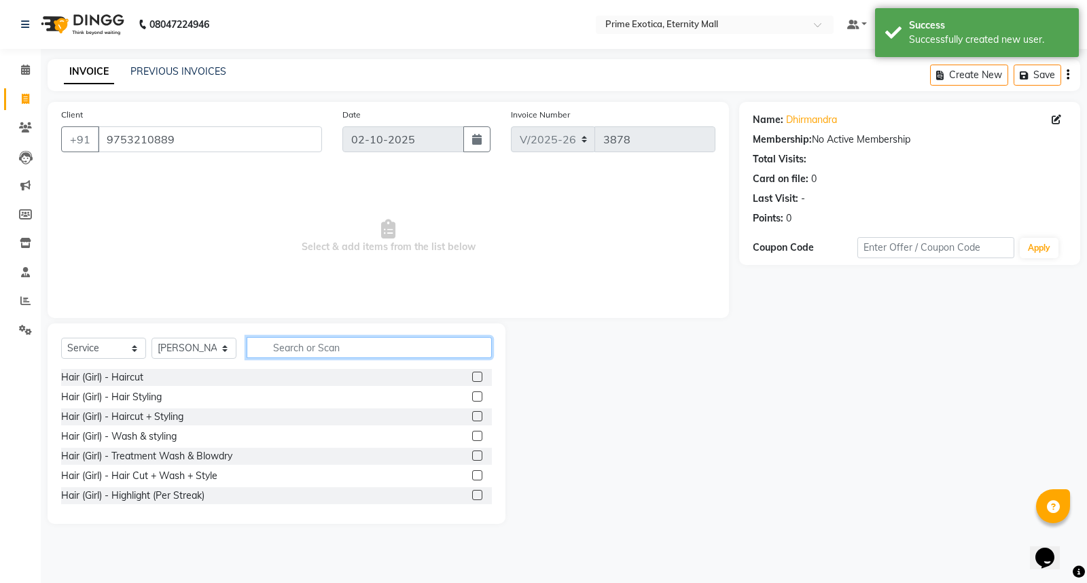
click at [296, 344] on input "text" at bounding box center [369, 347] width 245 height 21
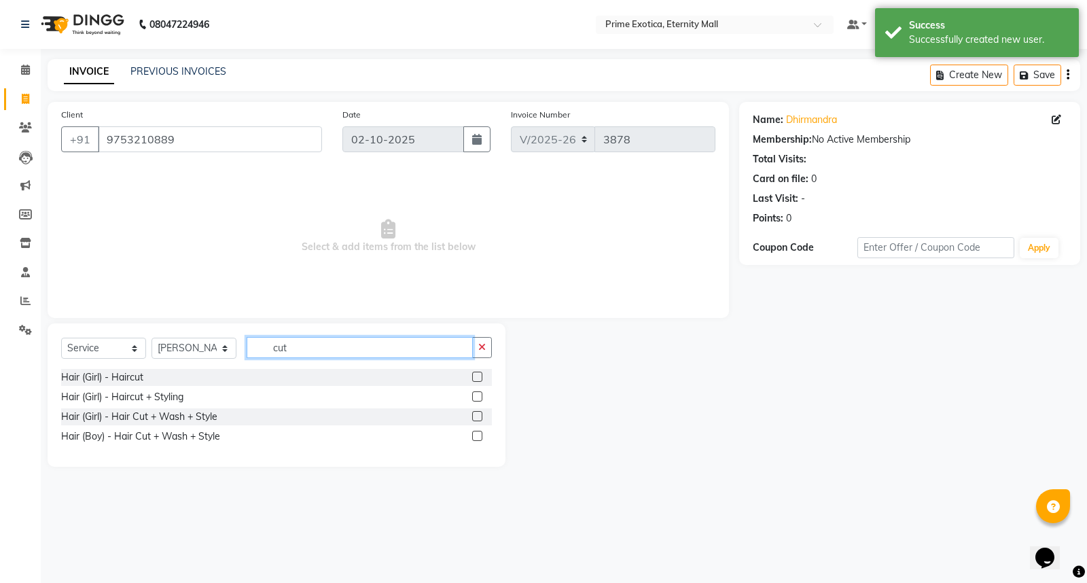
type input "cut"
click at [480, 376] on label at bounding box center [477, 377] width 10 height 10
click at [480, 376] on input "checkbox" at bounding box center [476, 377] width 9 height 9
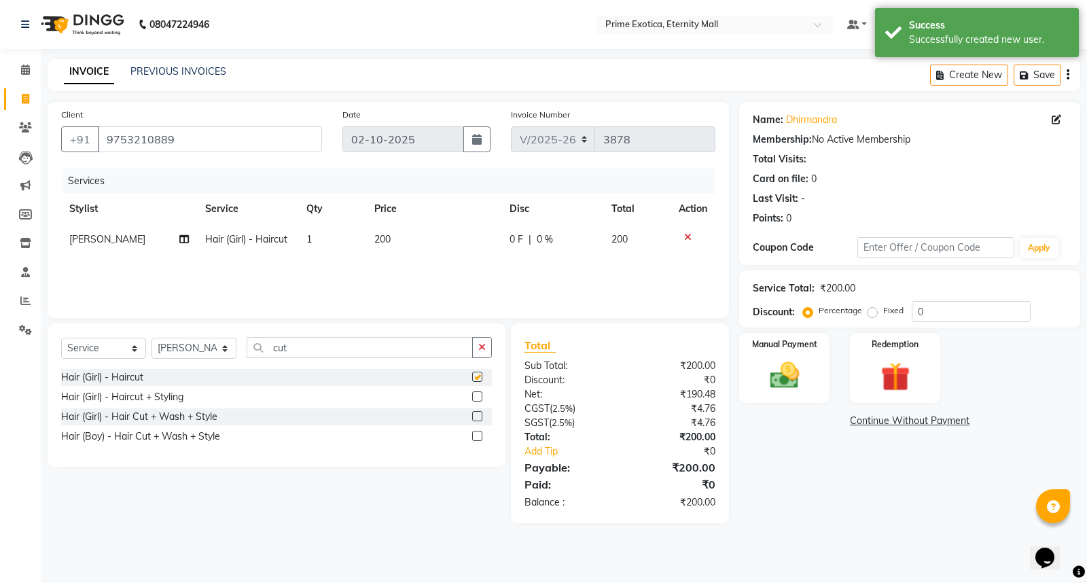
checkbox input "false"
click at [374, 235] on span "200" at bounding box center [382, 239] width 16 height 12
select select "36457"
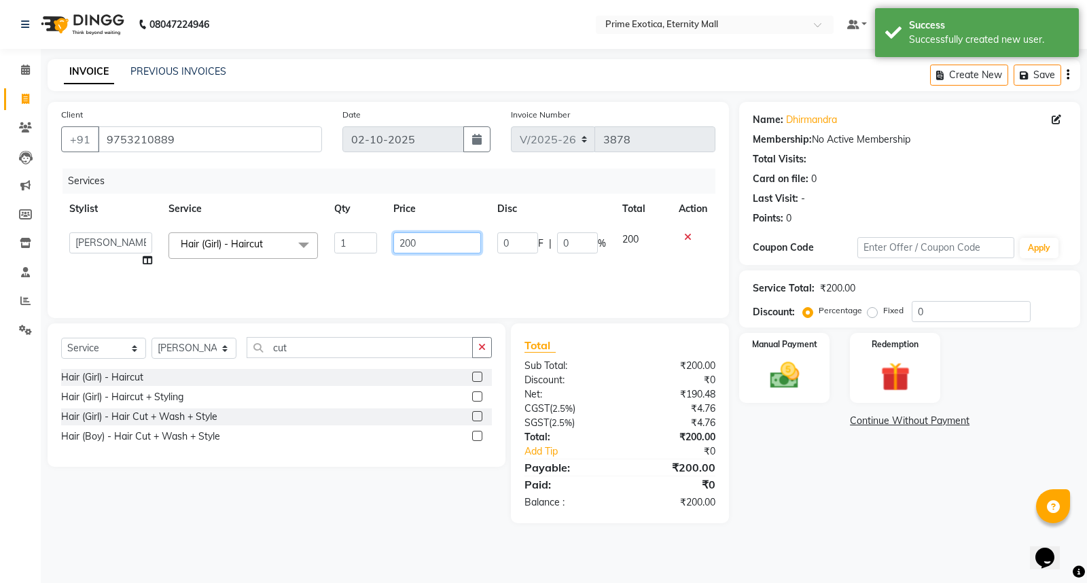
click at [436, 245] on input "200" at bounding box center [437, 242] width 88 height 21
type input "2"
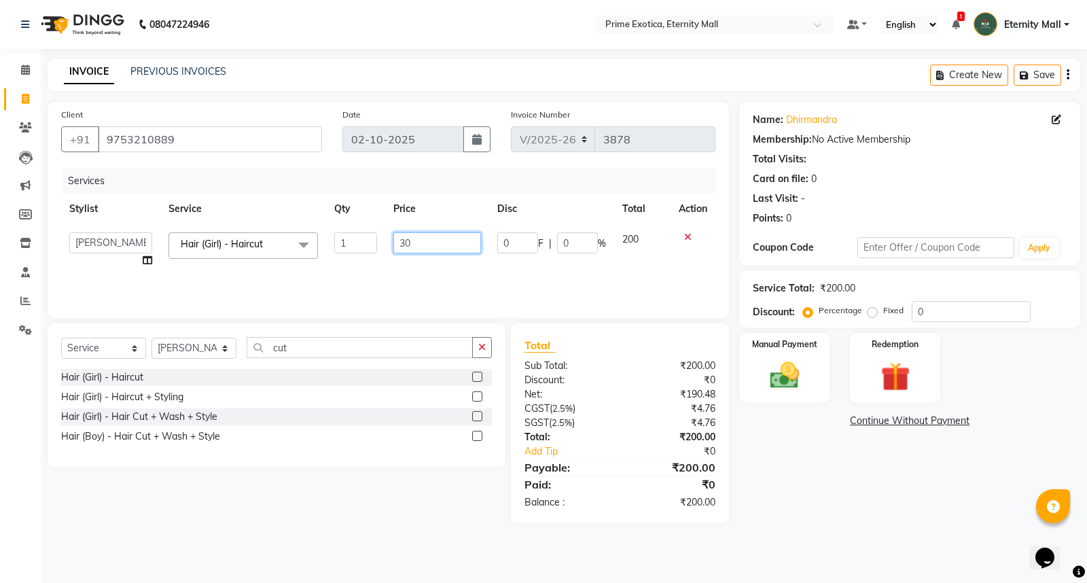
type input "300"
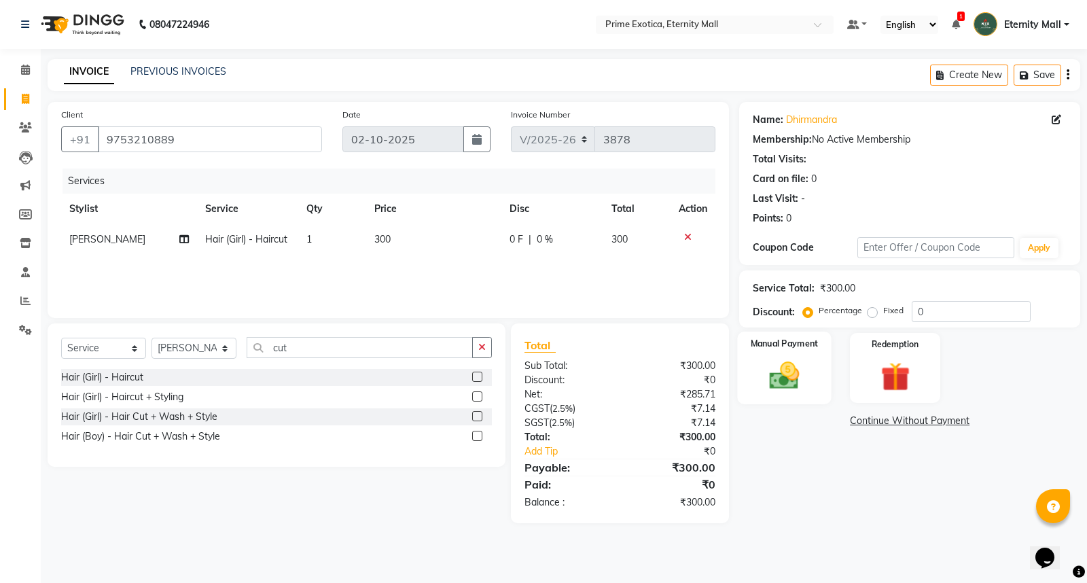
click at [813, 345] on label "Manual Payment" at bounding box center [785, 343] width 68 height 13
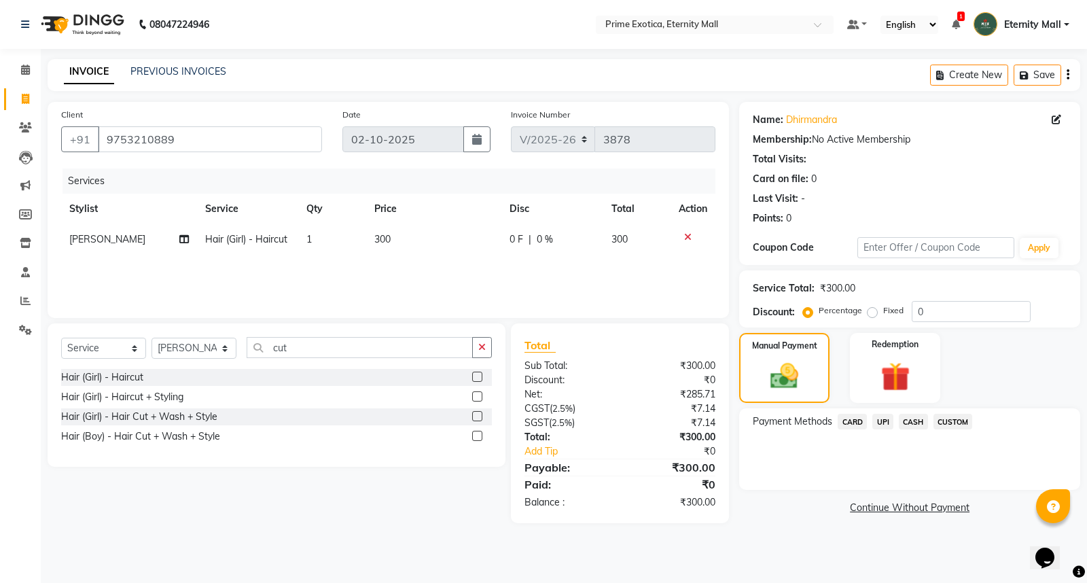
click at [915, 425] on span "CASH" at bounding box center [913, 422] width 29 height 16
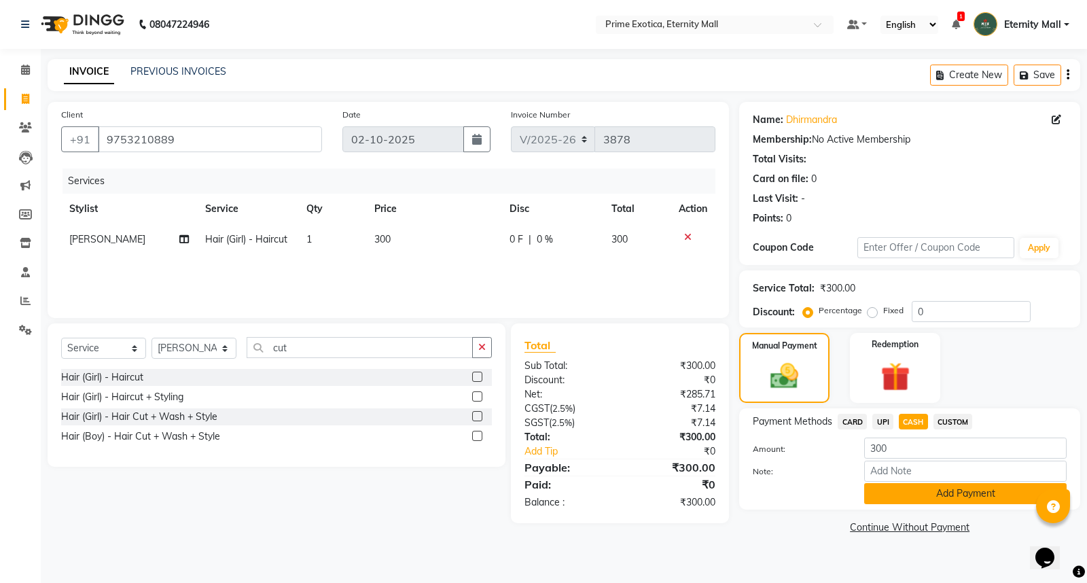
click at [923, 501] on button "Add Payment" at bounding box center [965, 493] width 202 height 21
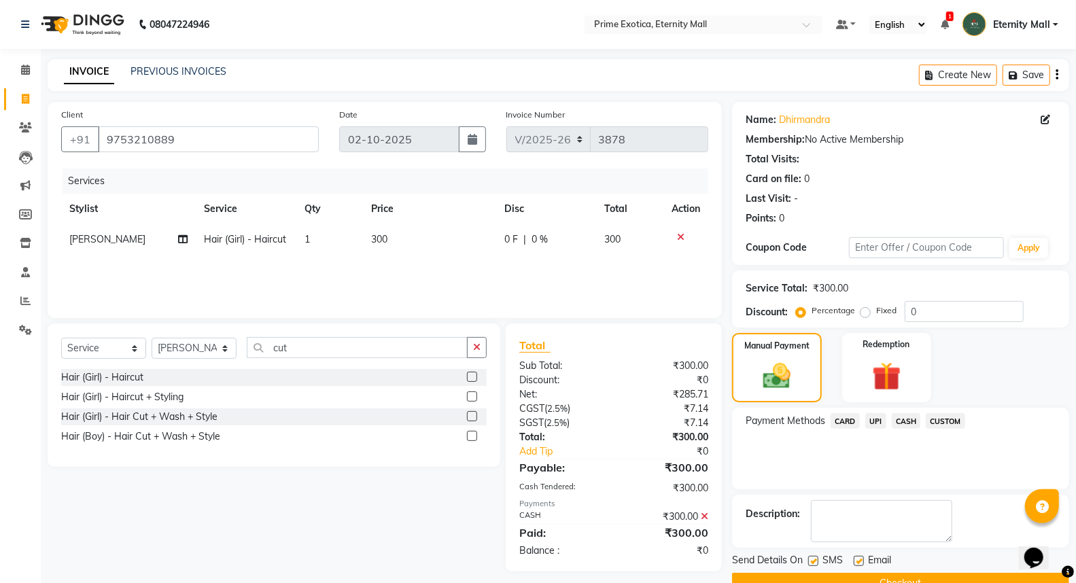
scroll to position [31, 0]
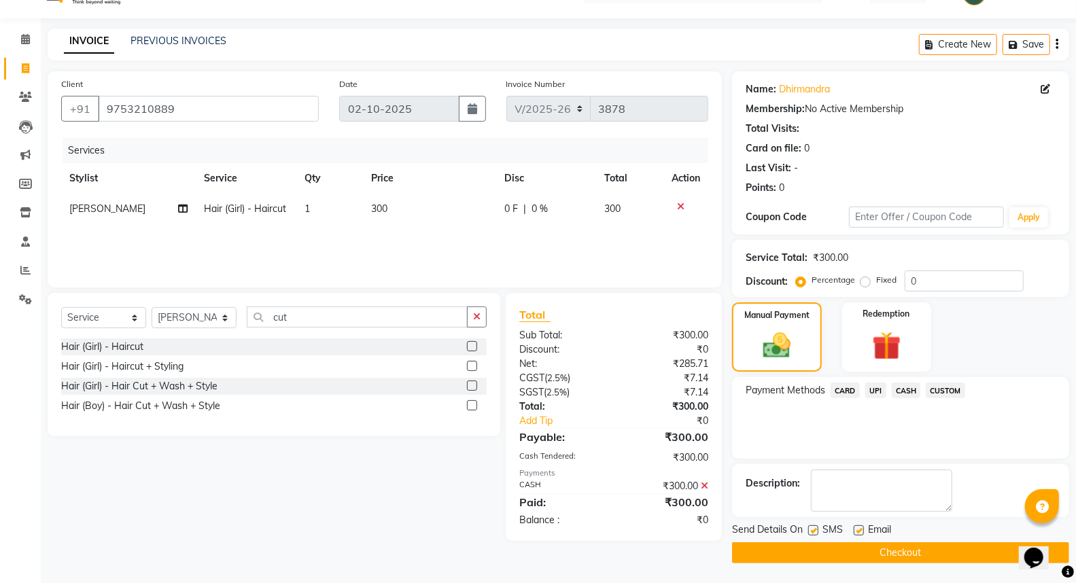
click at [811, 531] on label at bounding box center [813, 530] width 10 height 10
click at [811, 531] on input "checkbox" at bounding box center [812, 531] width 9 height 9
click at [825, 525] on span "SMS" at bounding box center [832, 531] width 20 height 17
click at [811, 528] on label at bounding box center [813, 530] width 10 height 10
click at [811, 528] on input "checkbox" at bounding box center [812, 531] width 9 height 9
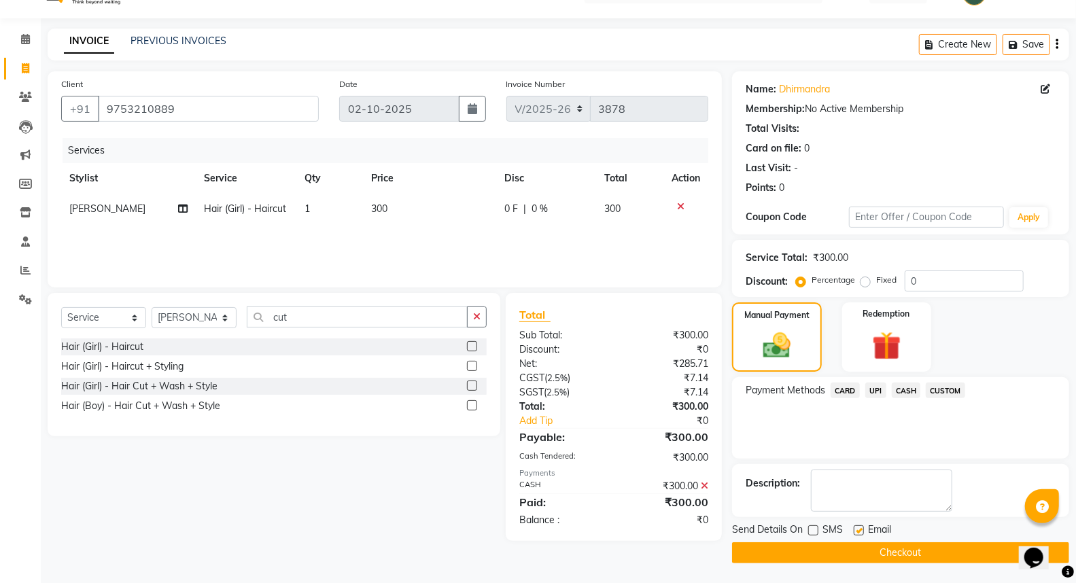
checkbox input "true"
click at [857, 547] on button "Checkout" at bounding box center [900, 552] width 337 height 21
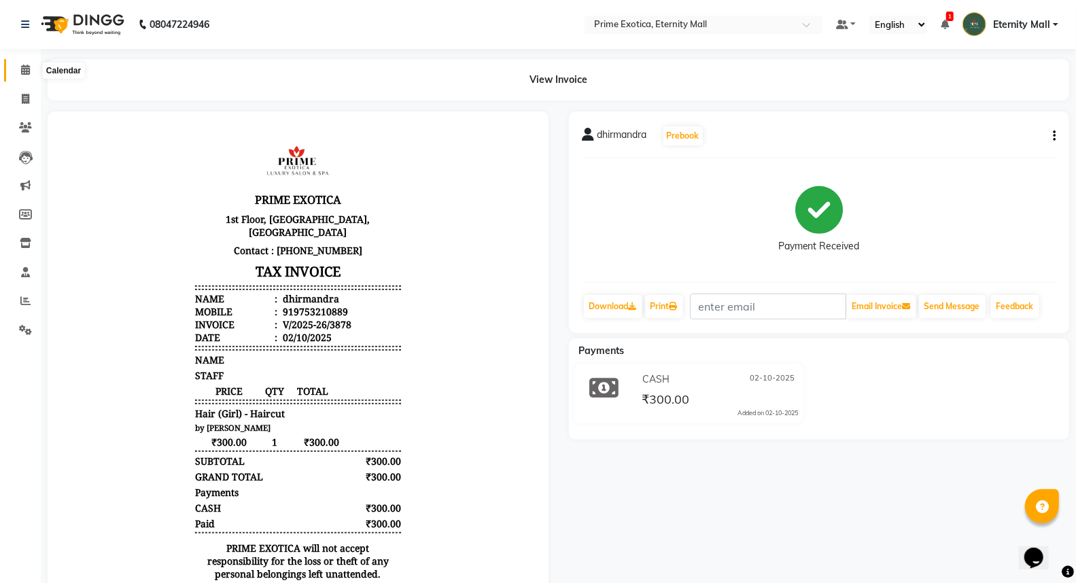
click at [21, 67] on icon at bounding box center [25, 70] width 9 height 10
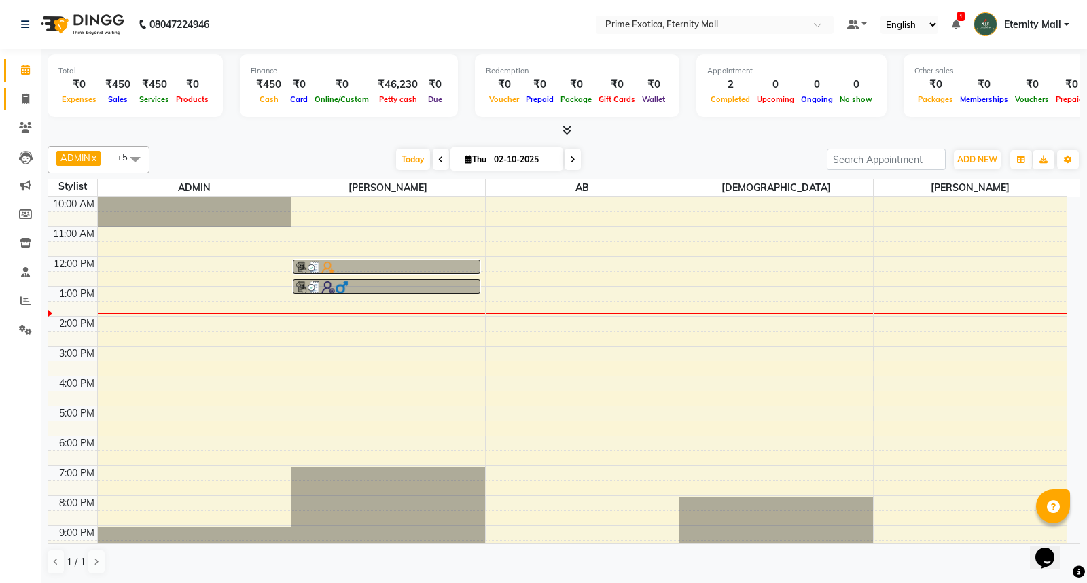
click at [10, 107] on link "Invoice" at bounding box center [20, 99] width 33 height 22
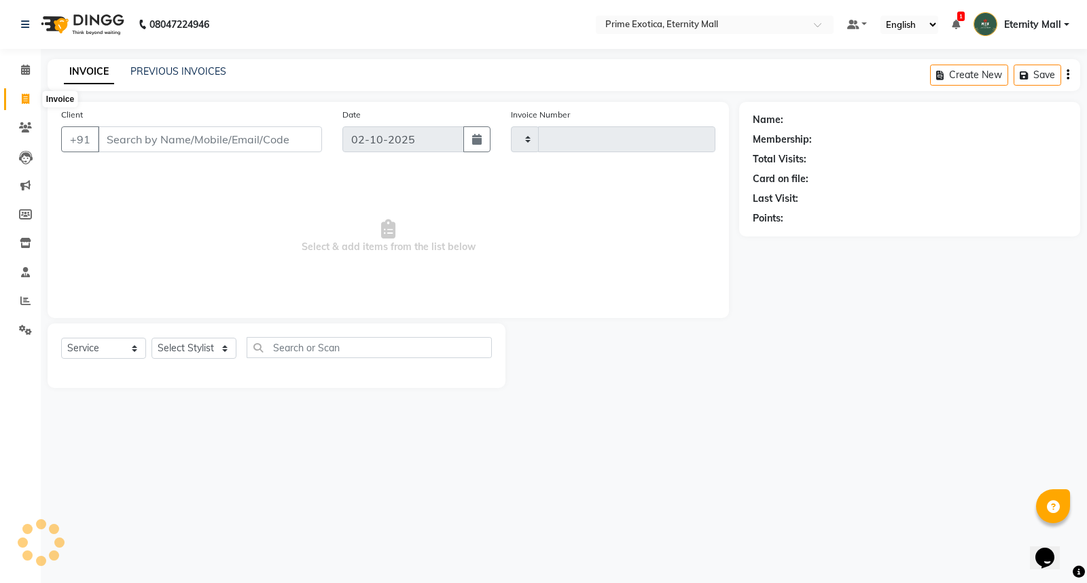
click at [19, 103] on span at bounding box center [26, 100] width 24 height 16
click at [165, 71] on link "PREVIOUS INVOICES" at bounding box center [178, 71] width 96 height 12
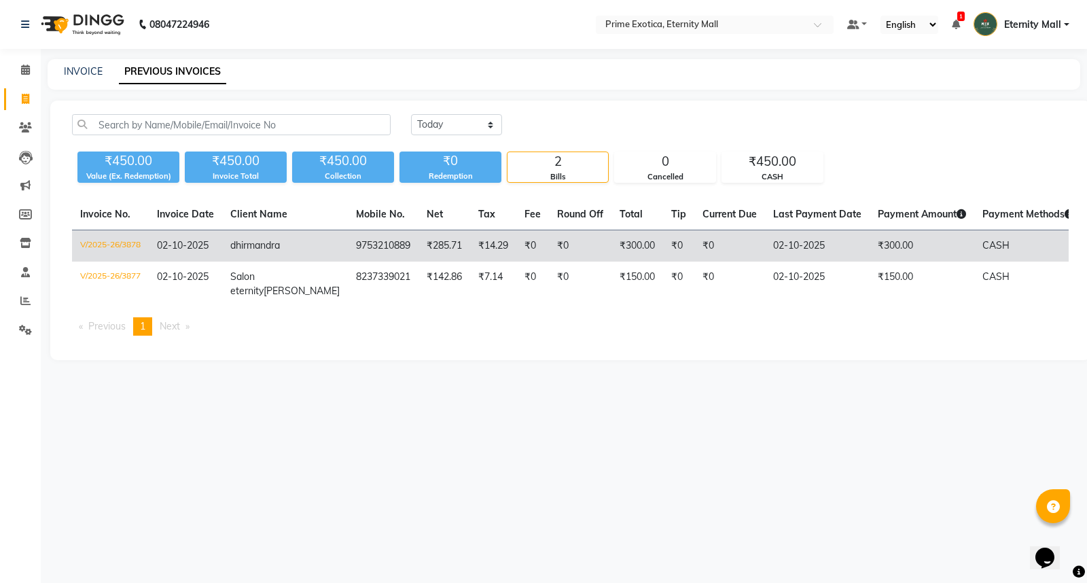
click at [112, 235] on td "V/2025-26/3878" at bounding box center [110, 246] width 77 height 32
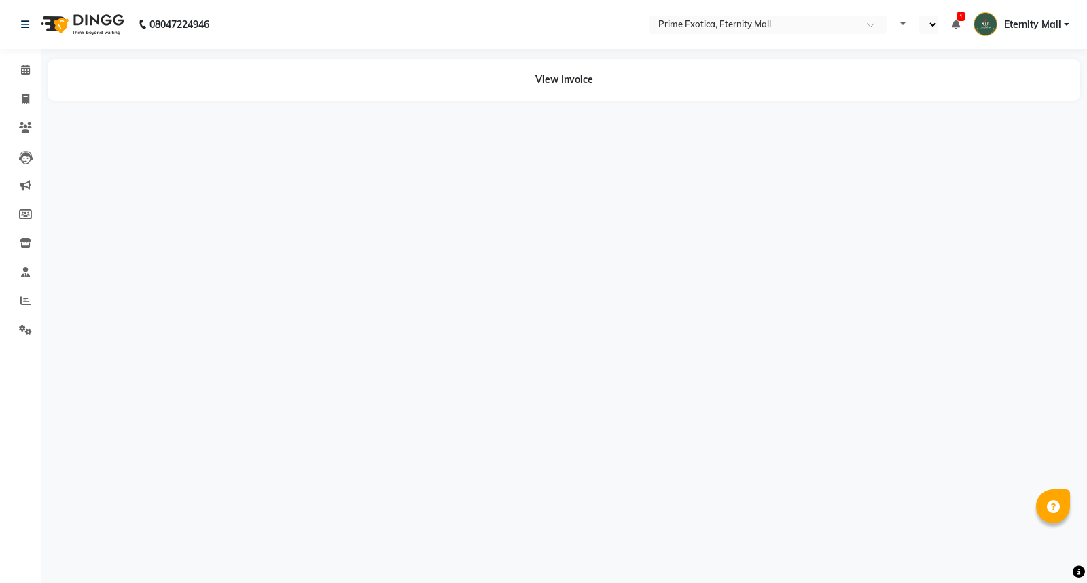
select select "en"
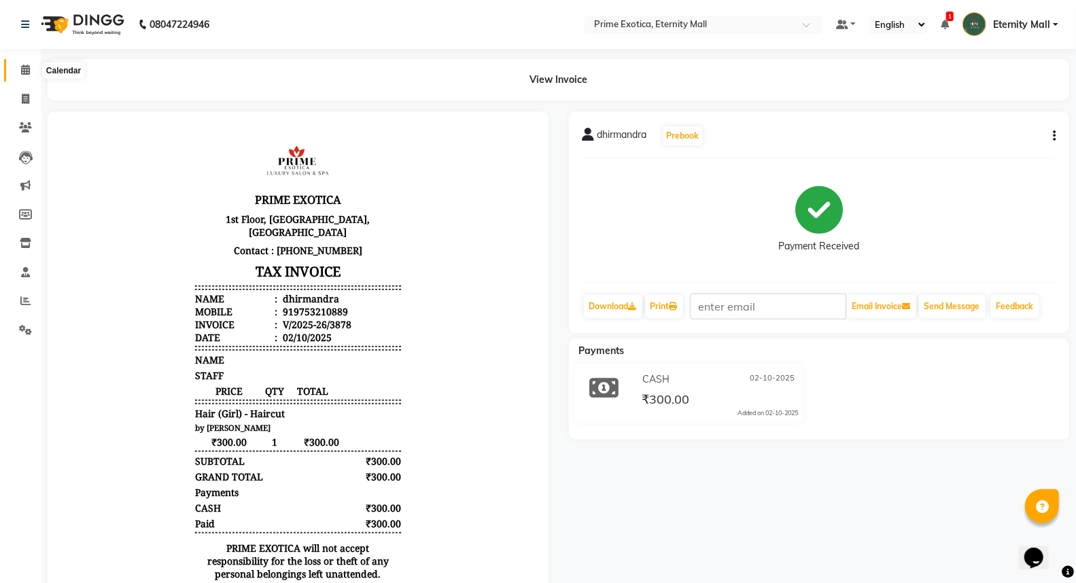
click at [22, 64] on span at bounding box center [26, 71] width 24 height 16
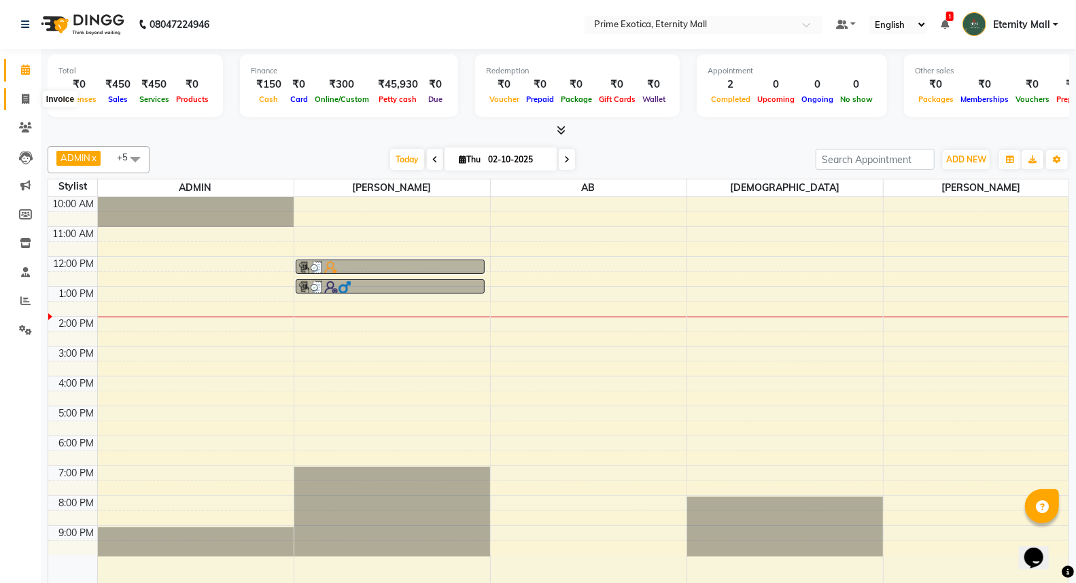
click at [16, 92] on span at bounding box center [26, 100] width 24 height 16
select select "service"
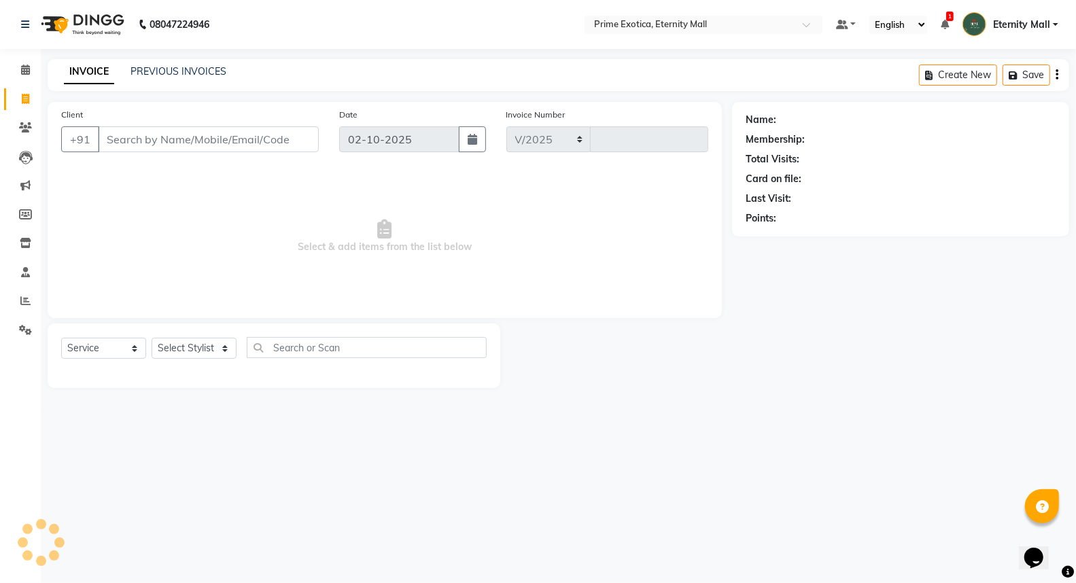
select select "5774"
type input "3879"
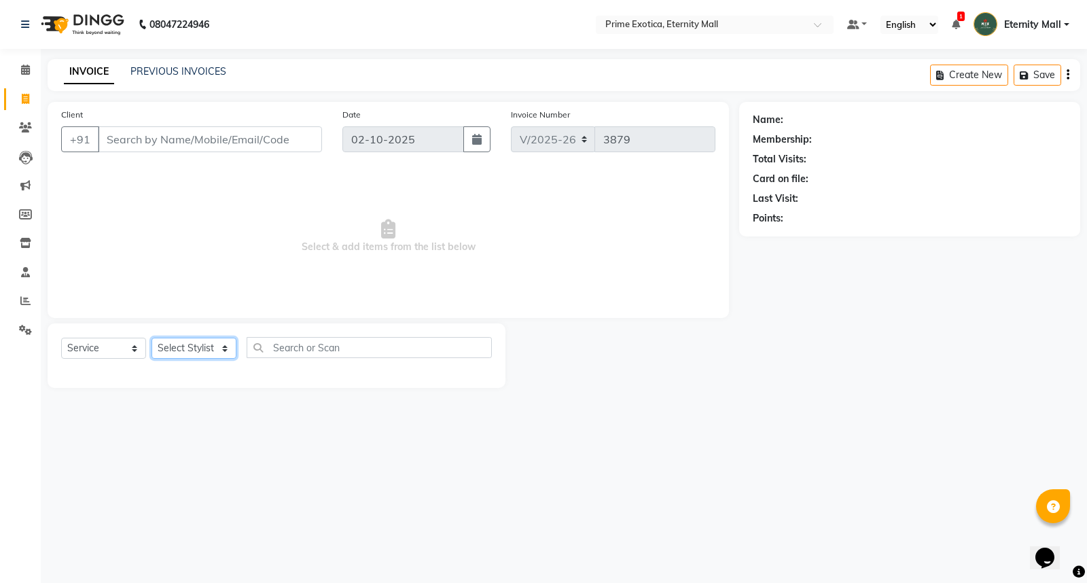
click at [169, 348] on select "Select Stylist AB ADMIN ajay vikram lakshane Isha [PERSON_NAME] [PERSON_NAME]" at bounding box center [194, 348] width 85 height 21
select select "46181"
click at [152, 338] on select "Select Stylist AB ADMIN ajay vikram lakshane Isha [PERSON_NAME] [PERSON_NAME]" at bounding box center [194, 348] width 85 height 21
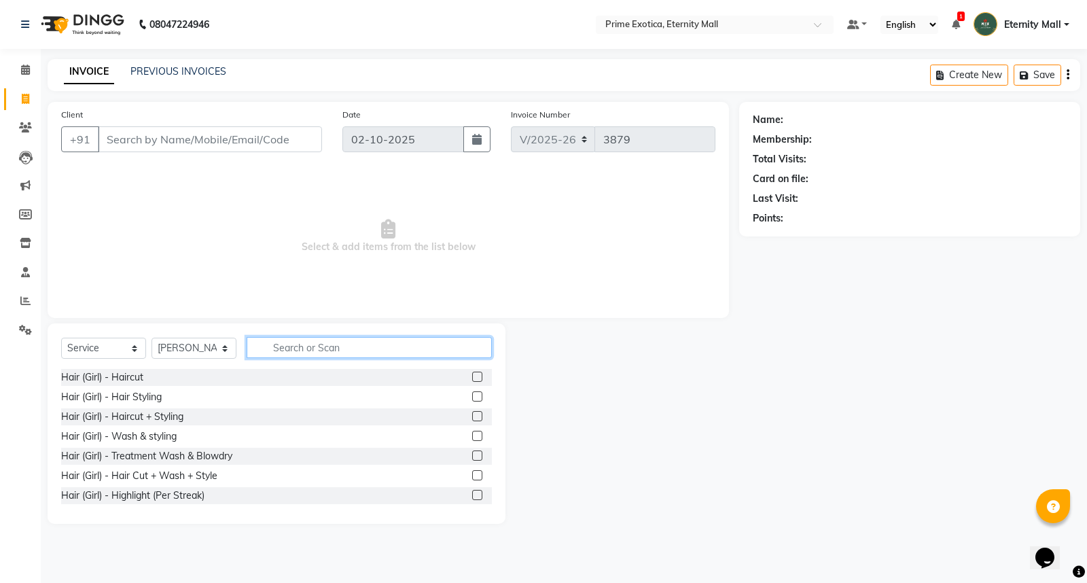
click at [334, 351] on input "text" at bounding box center [369, 347] width 245 height 21
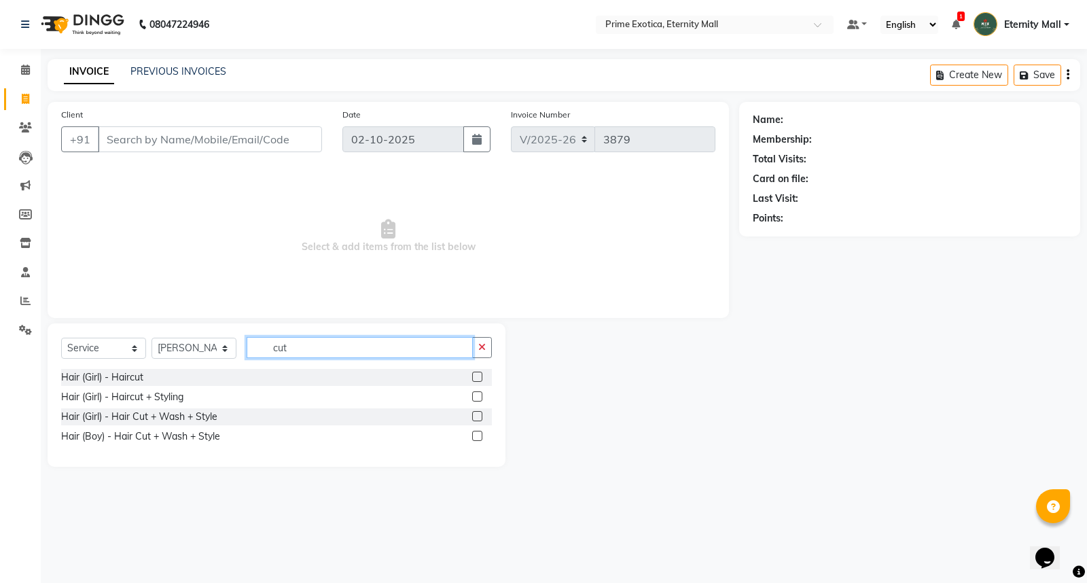
type input "cut"
click at [479, 434] on label at bounding box center [477, 436] width 10 height 10
click at [479, 434] on input "checkbox" at bounding box center [476, 436] width 9 height 9
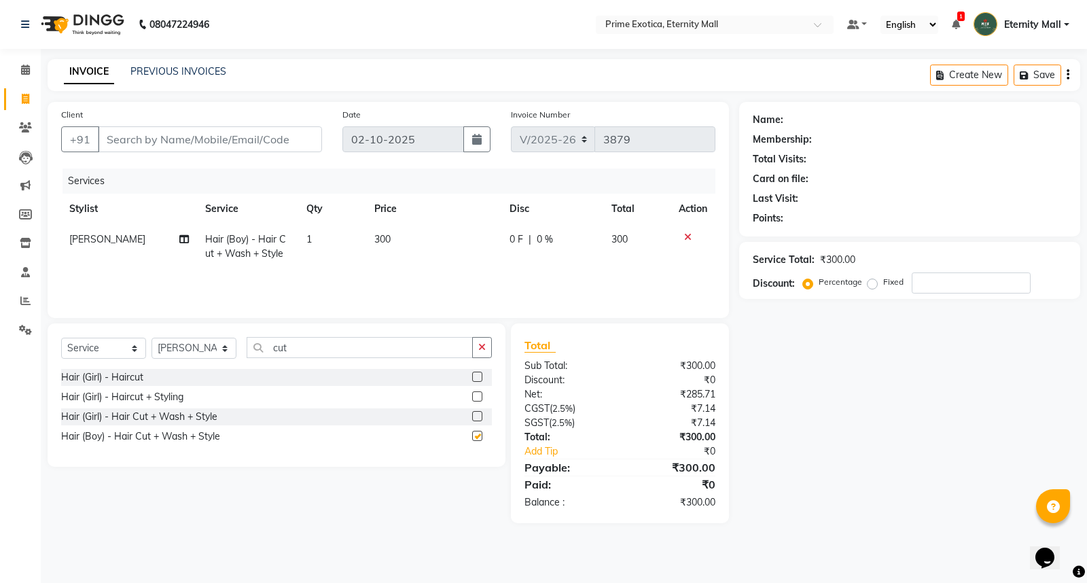
checkbox input "false"
click at [227, 150] on input "Client" at bounding box center [210, 139] width 224 height 26
type input "7"
type input "0"
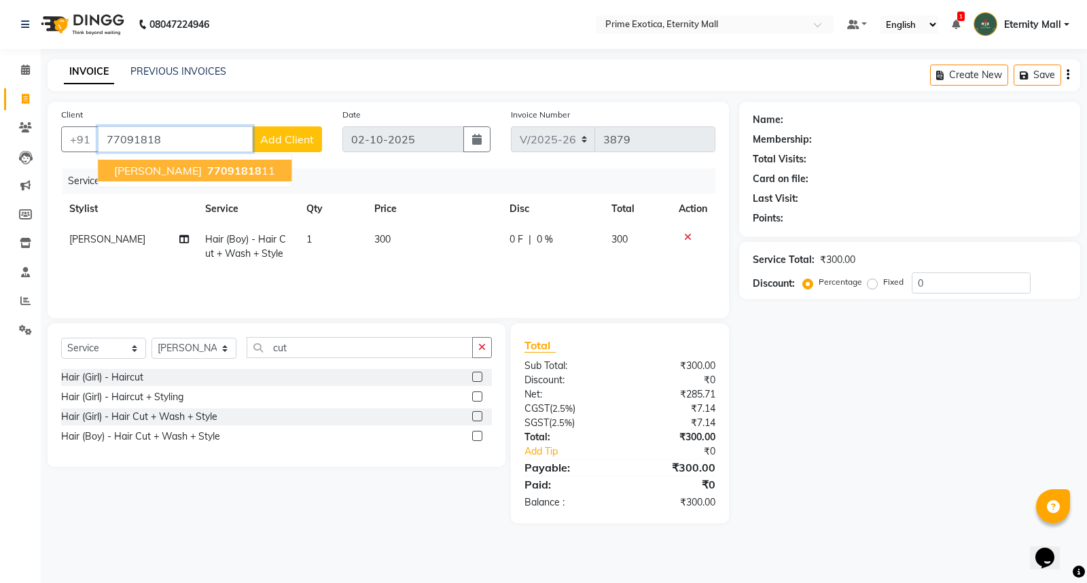
click at [209, 160] on button "[PERSON_NAME] 77091818 11" at bounding box center [195, 171] width 194 height 22
type input "7709181811"
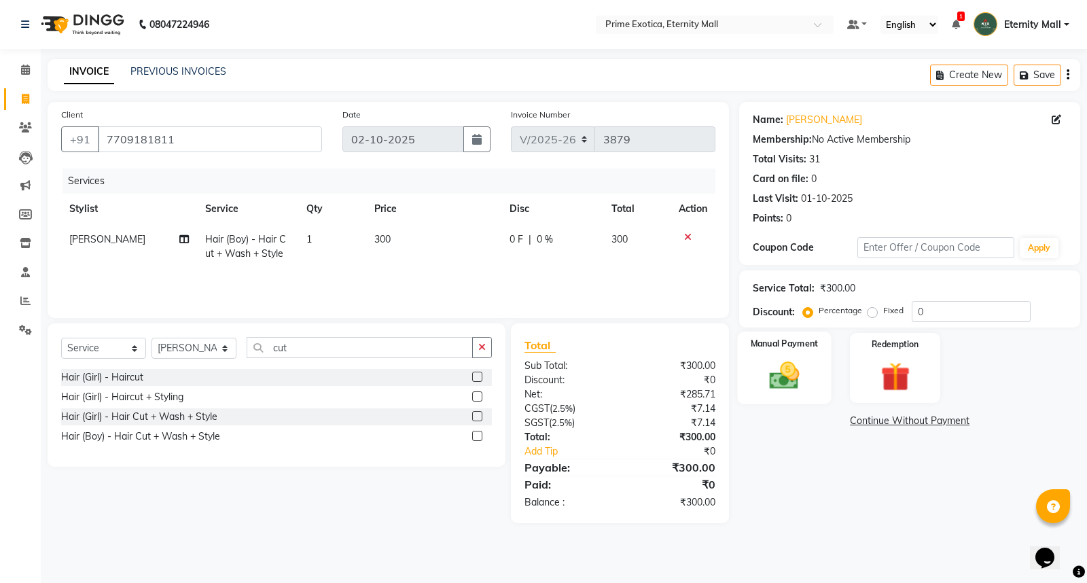
click at [798, 372] on img at bounding box center [784, 375] width 49 height 35
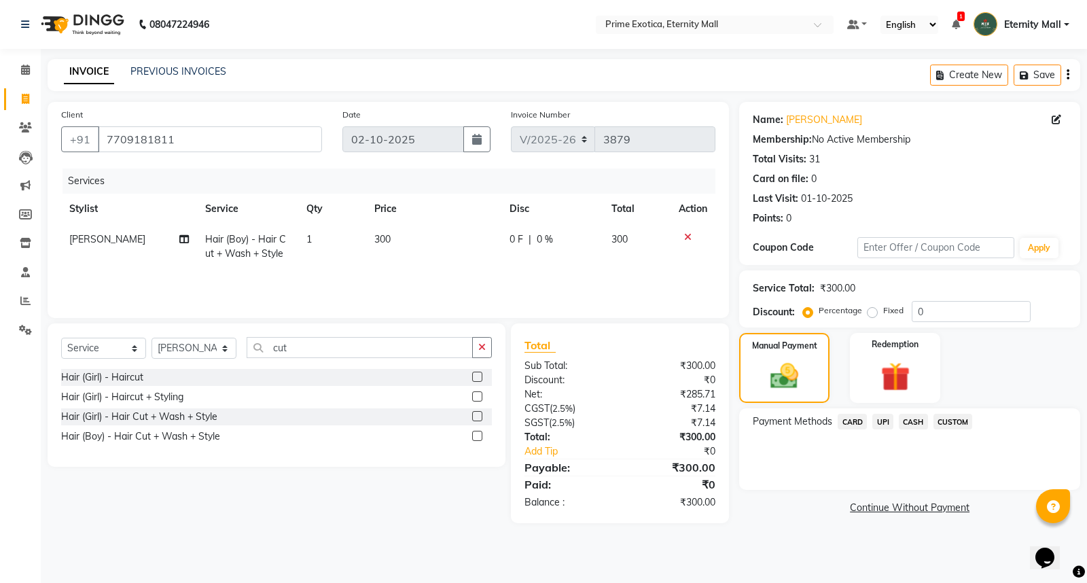
click at [912, 425] on span "CASH" at bounding box center [913, 422] width 29 height 16
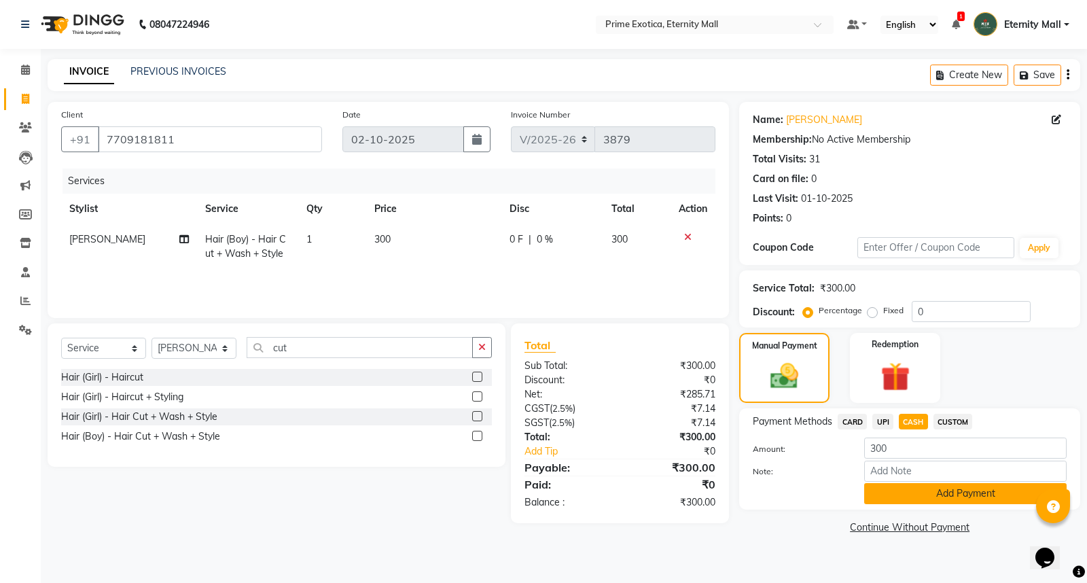
click at [950, 497] on button "Add Payment" at bounding box center [965, 493] width 202 height 21
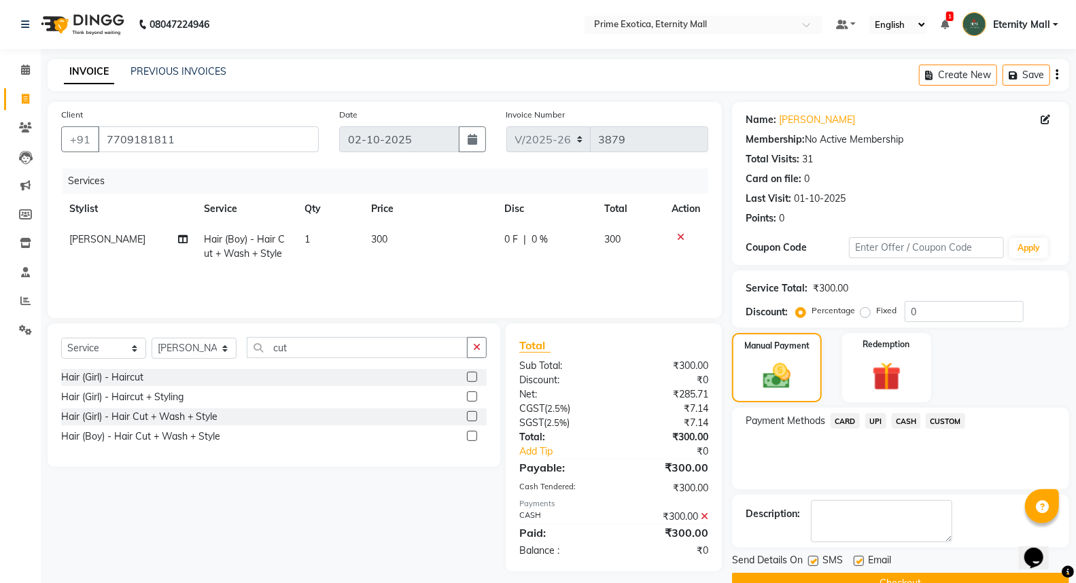
scroll to position [31, 0]
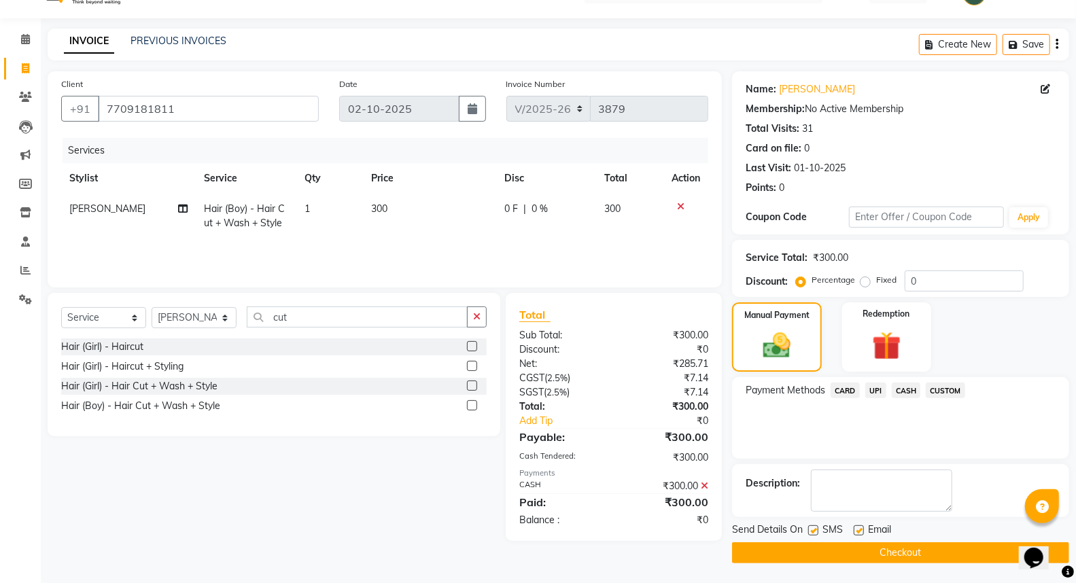
click at [858, 553] on button "Checkout" at bounding box center [900, 552] width 337 height 21
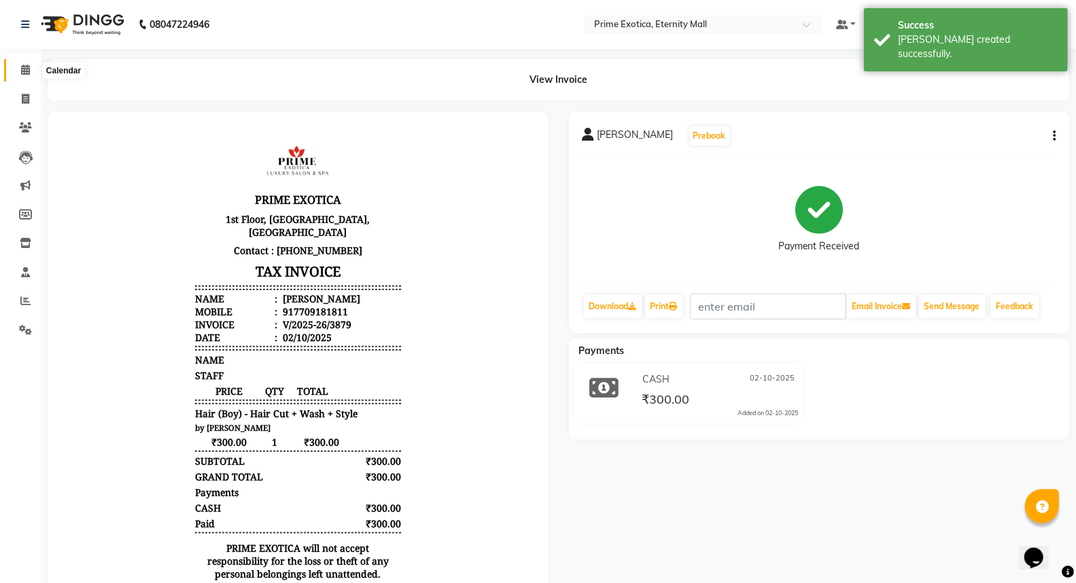
click at [29, 64] on span at bounding box center [26, 71] width 24 height 16
